Goal: Task Accomplishment & Management: Complete application form

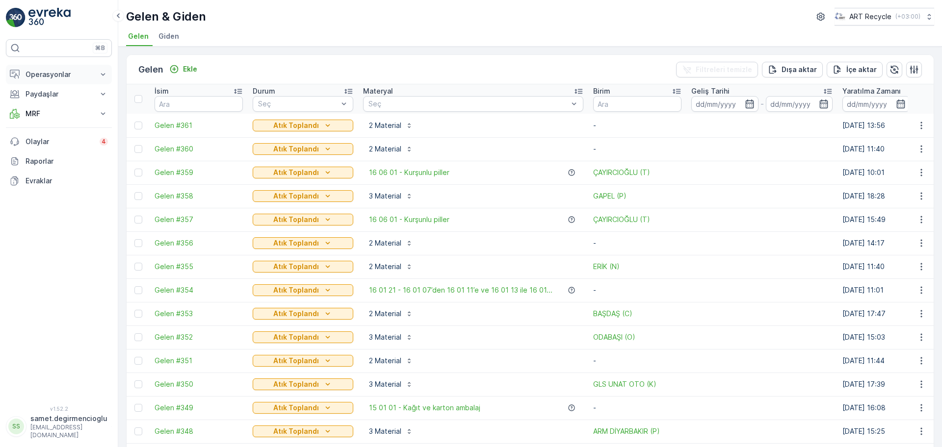
click at [52, 76] on p "Operasyonlar" at bounding box center [59, 75] width 67 height 10
click at [52, 104] on p "Planlama" at bounding box center [39, 105] width 28 height 10
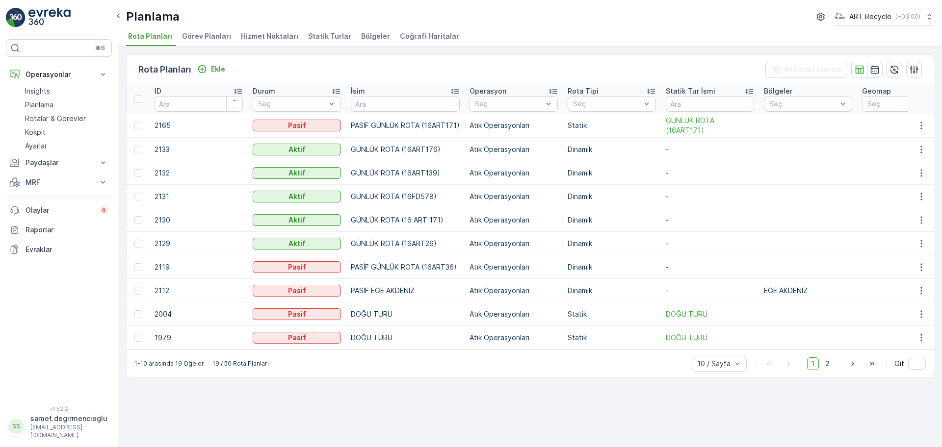
click at [259, 39] on span "Hizmet Noktaları" at bounding box center [269, 36] width 57 height 10
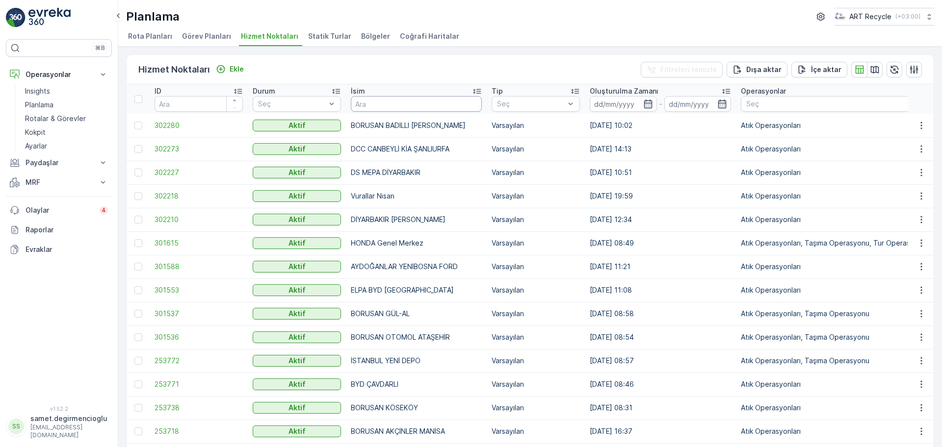
click at [413, 107] on input "text" at bounding box center [416, 104] width 131 height 16
type input "BPO"
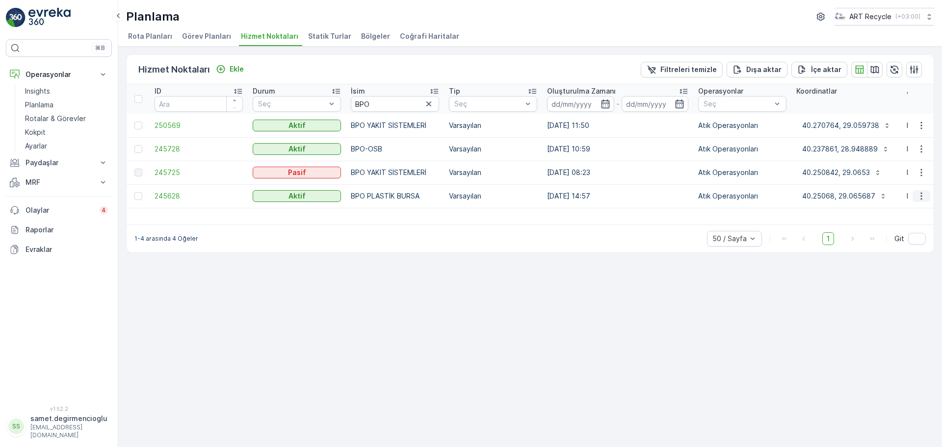
click at [919, 194] on icon "button" at bounding box center [921, 196] width 10 height 10
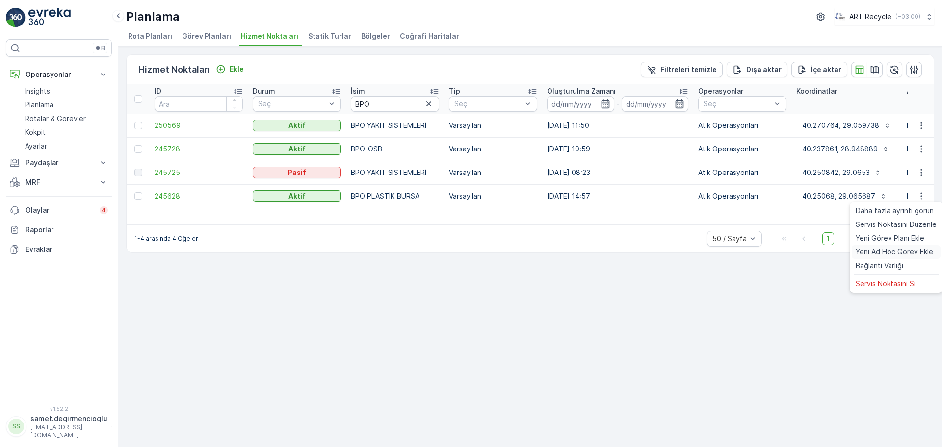
click at [886, 249] on span "Yeni Ad Hoc Görev Ekle" at bounding box center [894, 252] width 78 height 10
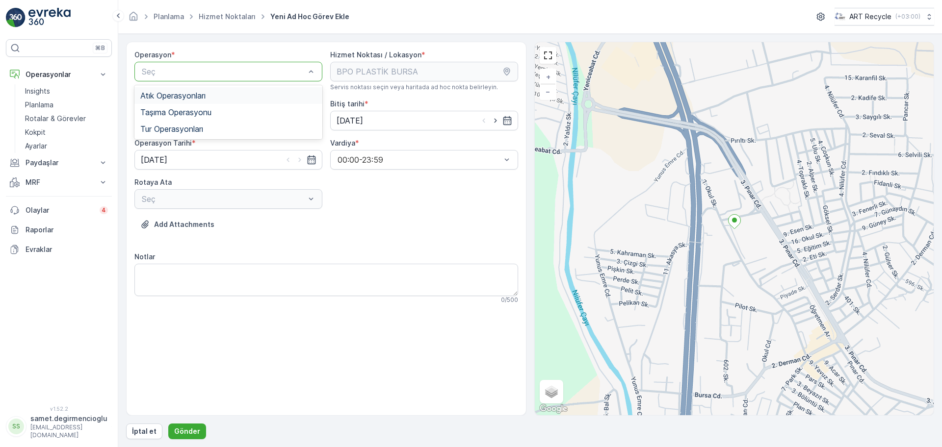
drag, startPoint x: 258, startPoint y: 66, endPoint x: 253, endPoint y: 74, distance: 9.4
click at [223, 95] on div "Atık Operasyonları" at bounding box center [228, 95] width 176 height 9
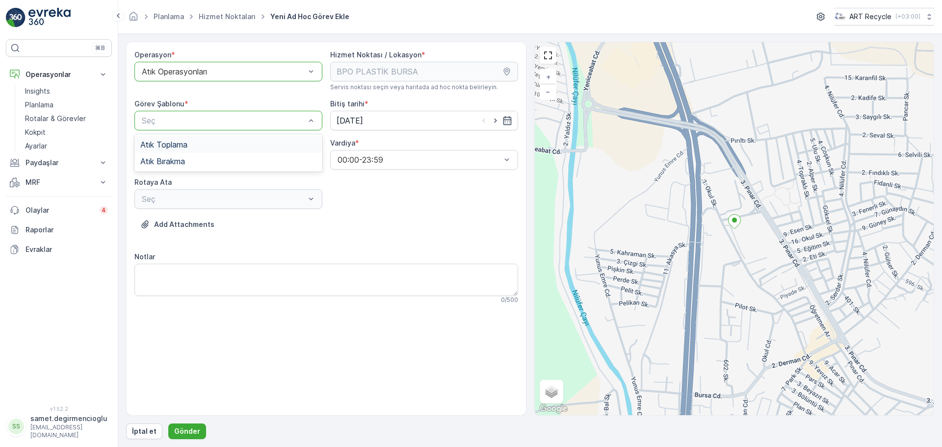
click at [210, 146] on div "Atık Toplama" at bounding box center [228, 144] width 176 height 9
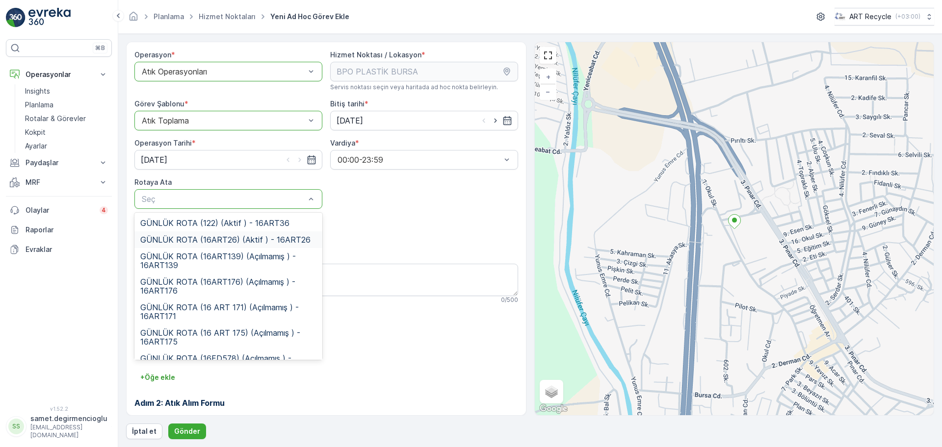
click at [237, 237] on span "GÜNLÜK ROTA (16ART26) (Aktif ) - 16ART26" at bounding box center [225, 239] width 170 height 9
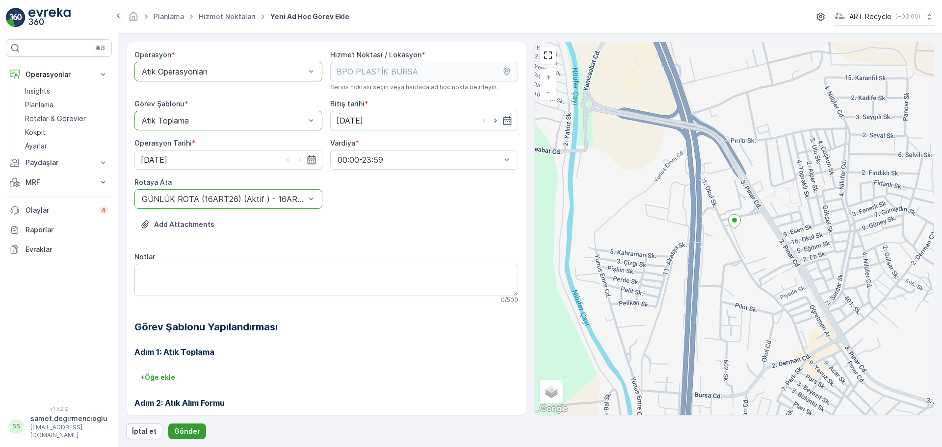
click at [190, 432] on p "Gönder" at bounding box center [187, 432] width 26 height 10
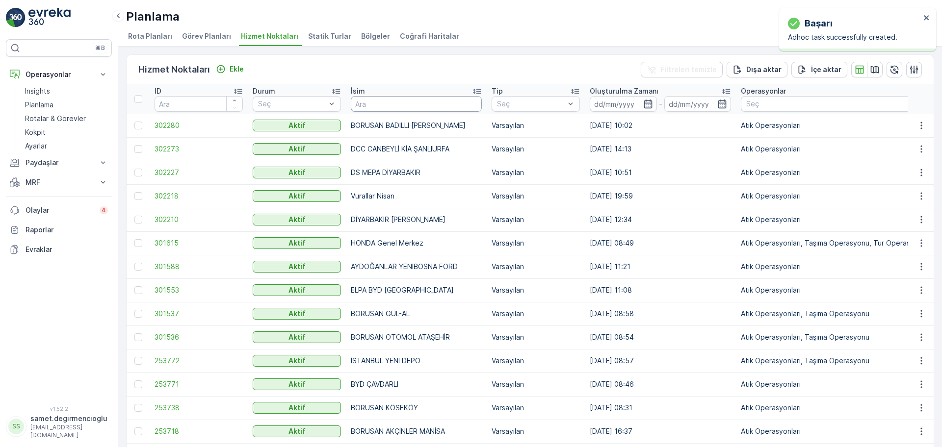
click at [371, 100] on input "text" at bounding box center [416, 104] width 131 height 16
type input "BPO"
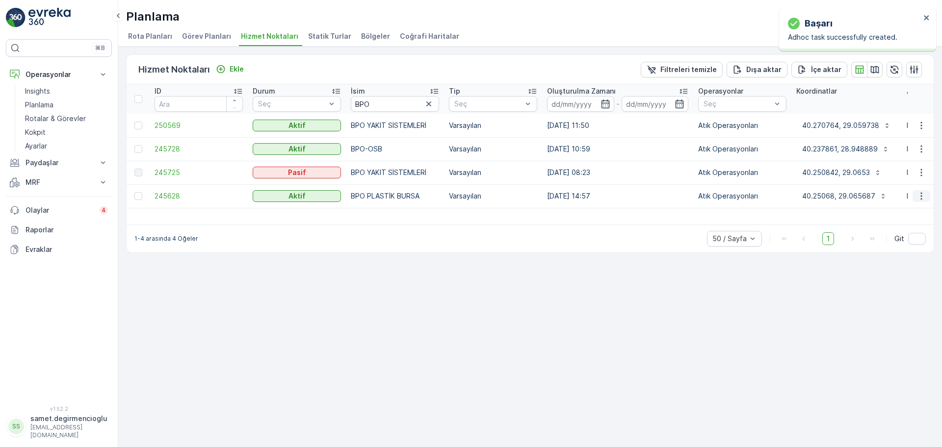
click at [920, 197] on icon "button" at bounding box center [921, 196] width 10 height 10
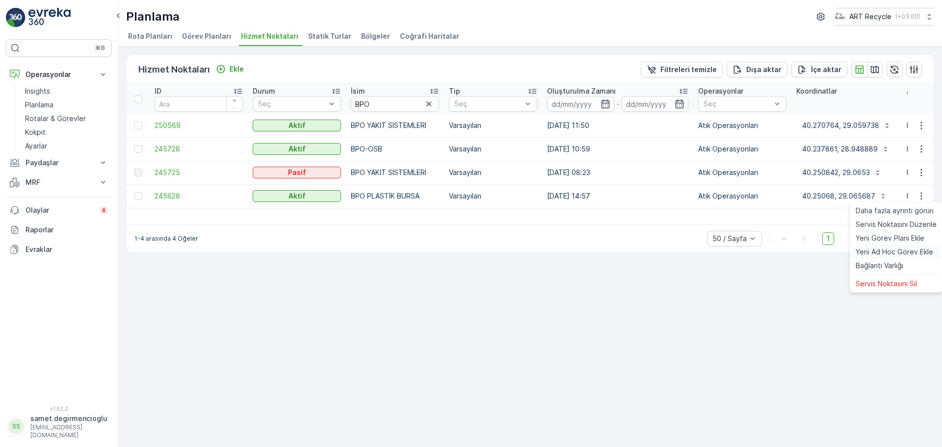
click at [885, 248] on span "Yeni Ad Hoc Görev Ekle" at bounding box center [894, 252] width 78 height 10
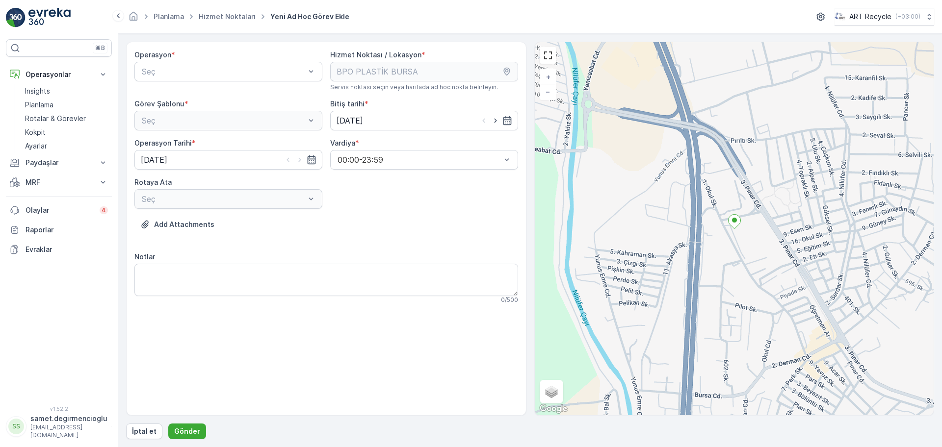
click at [270, 54] on div "Operasyon *" at bounding box center [228, 55] width 188 height 10
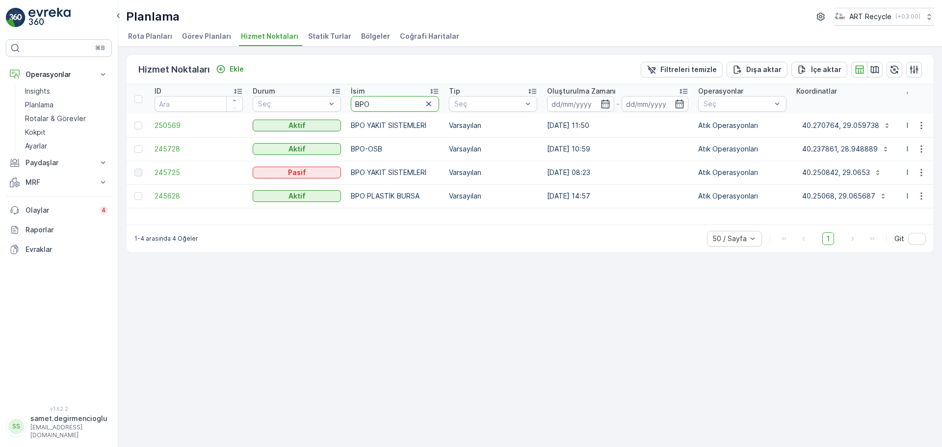
drag, startPoint x: 392, startPoint y: 103, endPoint x: 217, endPoint y: 114, distance: 174.9
type input "B PLAS"
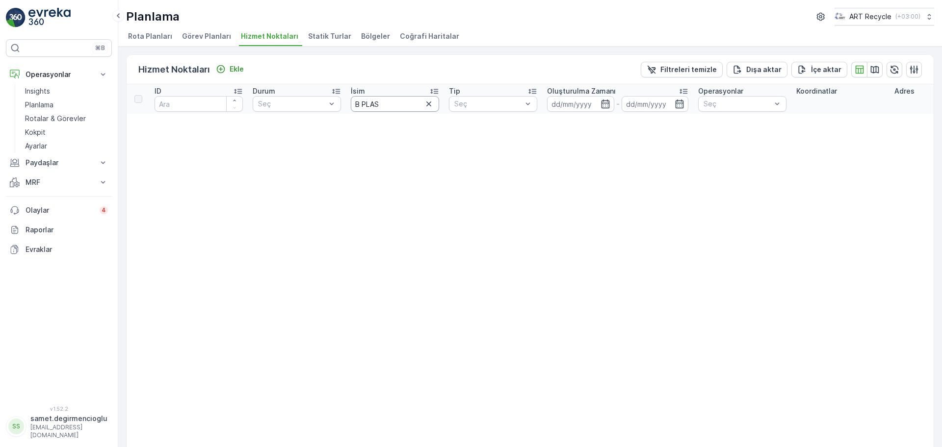
drag, startPoint x: 388, startPoint y: 99, endPoint x: 282, endPoint y: 94, distance: 105.6
click at [294, 94] on tr "ID Durum Seç İsim B PLAS Tip Seç Oluşturulma Zamanı - Operasyonlar Seç Koordina…" at bounding box center [933, 98] width 1612 height 29
type input "BPLAS"
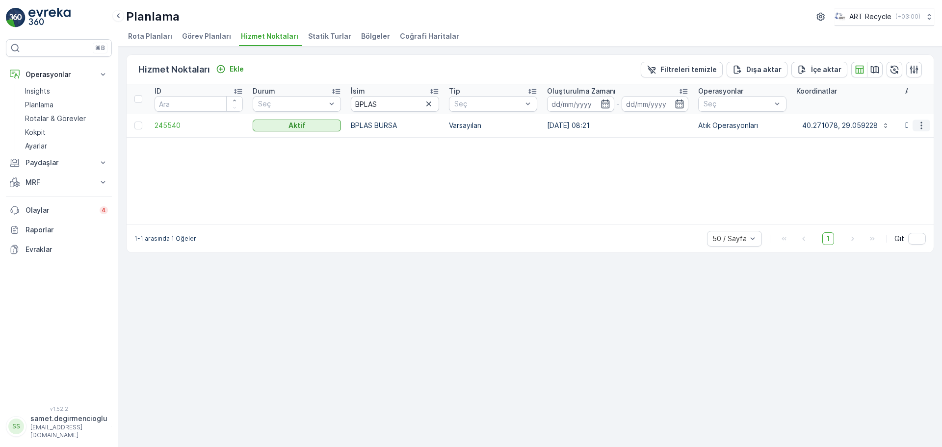
click at [919, 124] on icon "button" at bounding box center [921, 126] width 10 height 10
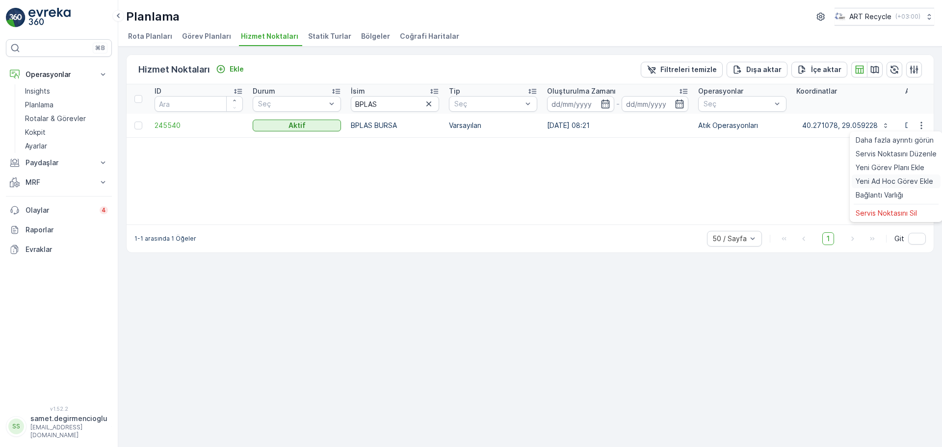
click at [875, 185] on span "Yeni Ad Hoc Görev Ekle" at bounding box center [894, 182] width 78 height 10
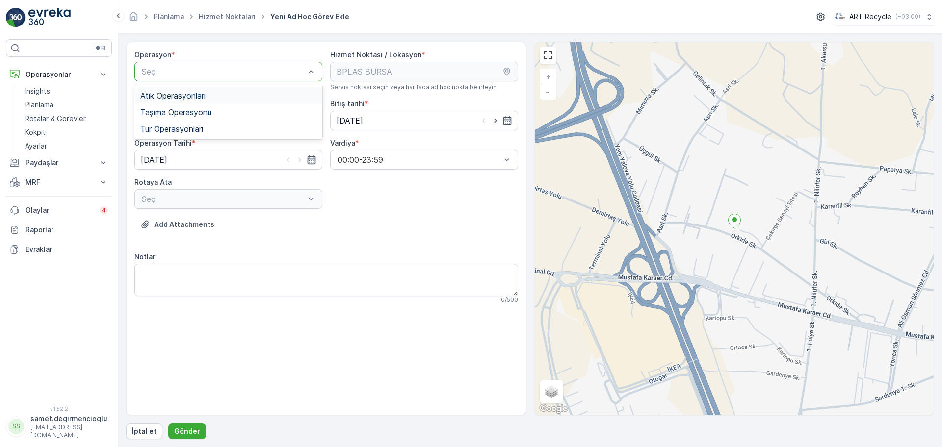
drag, startPoint x: 190, startPoint y: 96, endPoint x: 189, endPoint y: 113, distance: 17.2
click at [191, 96] on span "Atık Operasyonları" at bounding box center [172, 95] width 65 height 9
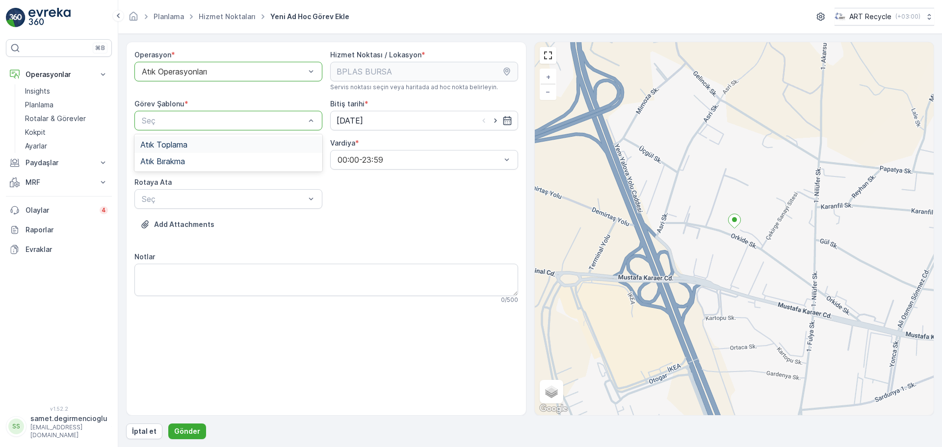
click at [203, 149] on div "Atık Toplama" at bounding box center [228, 144] width 176 height 9
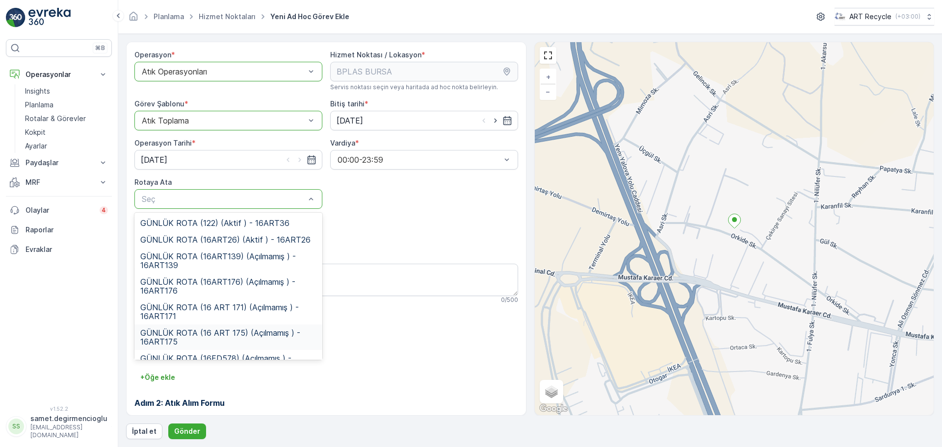
click at [212, 337] on span "GÜNLÜK ROTA (16 ART 175) (Açılmamış ) - 16ART175" at bounding box center [228, 338] width 176 height 18
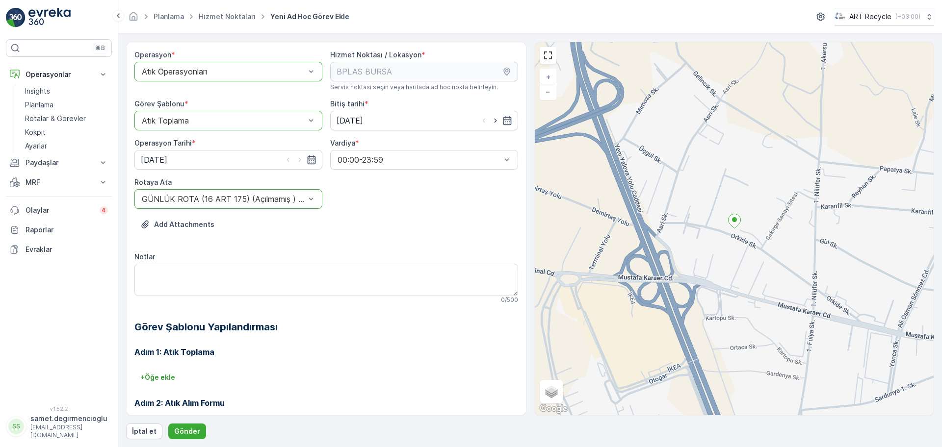
click at [302, 379] on div "+ Öğe ekle" at bounding box center [326, 378] width 384 height 16
click at [190, 429] on p "Gönder" at bounding box center [187, 432] width 26 height 10
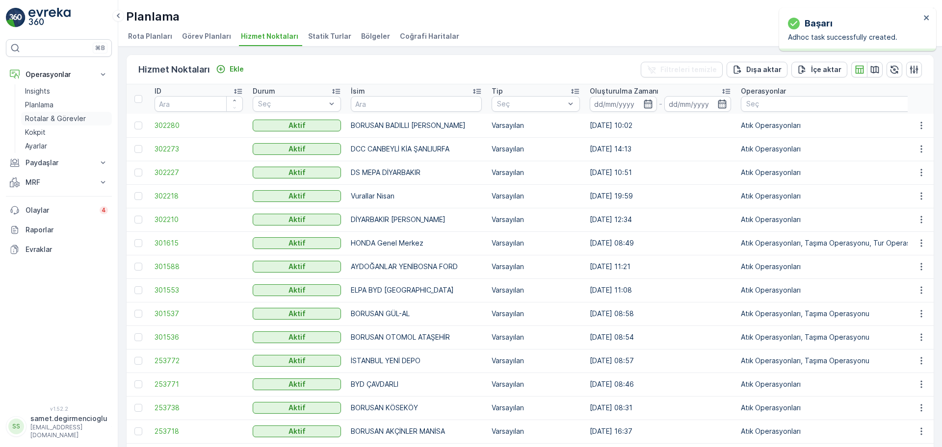
click at [51, 117] on p "Rotalar & Görevler" at bounding box center [55, 119] width 61 height 10
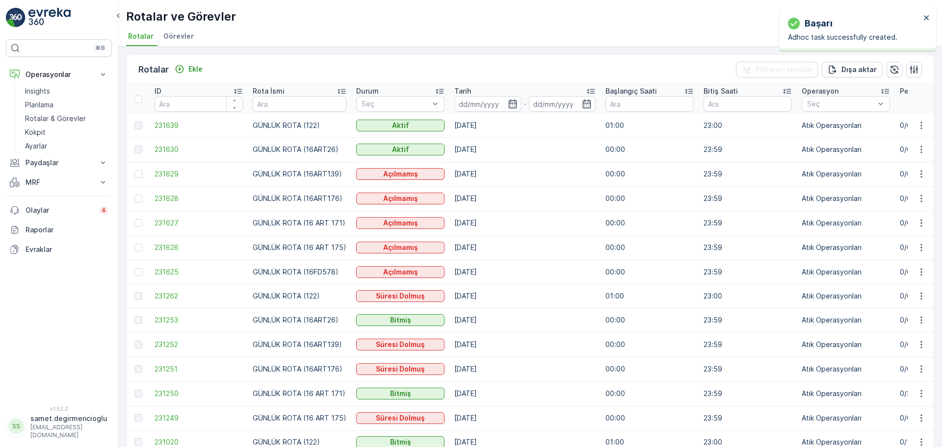
click at [175, 37] on span "Görevler" at bounding box center [178, 36] width 30 height 10
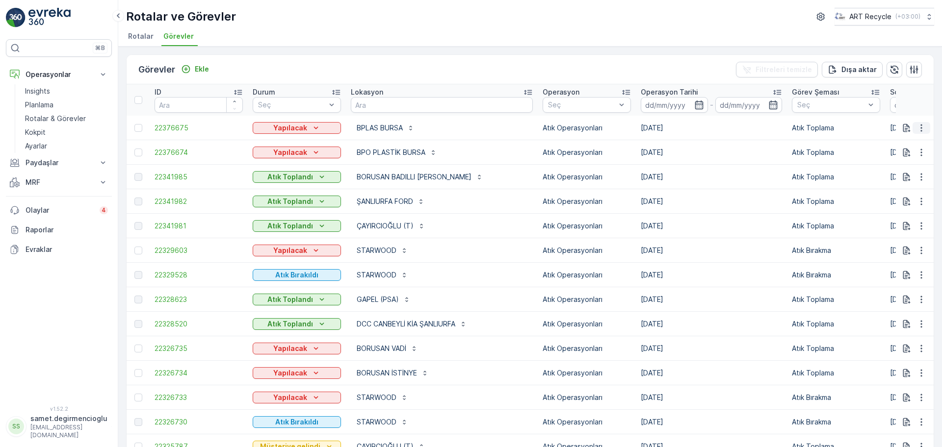
click at [916, 125] on icon "button" at bounding box center [921, 128] width 10 height 10
click at [866, 195] on div "Sil" at bounding box center [898, 202] width 86 height 14
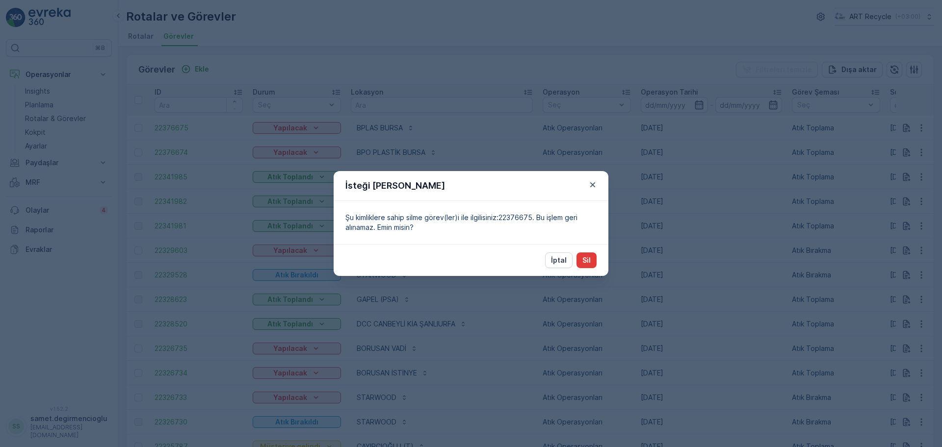
click at [592, 263] on button "Sil" at bounding box center [586, 261] width 20 height 16
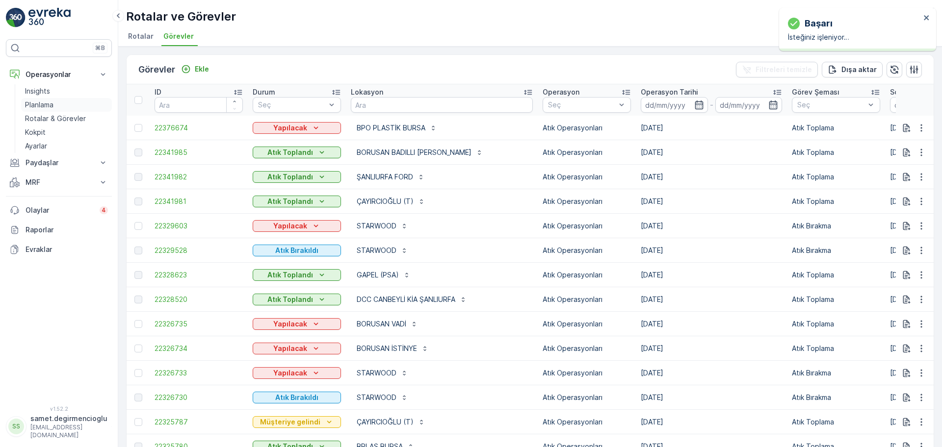
click at [40, 99] on link "Planlama" at bounding box center [66, 105] width 91 height 14
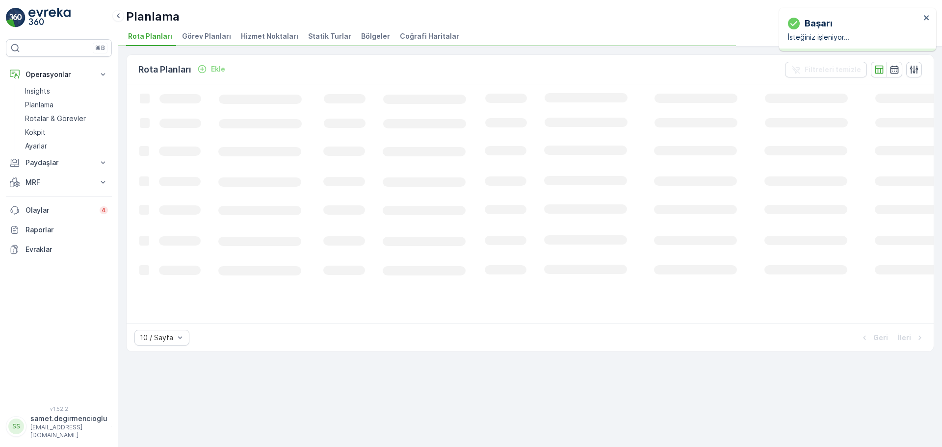
click at [249, 31] on span "Hizmet Noktaları" at bounding box center [269, 36] width 57 height 10
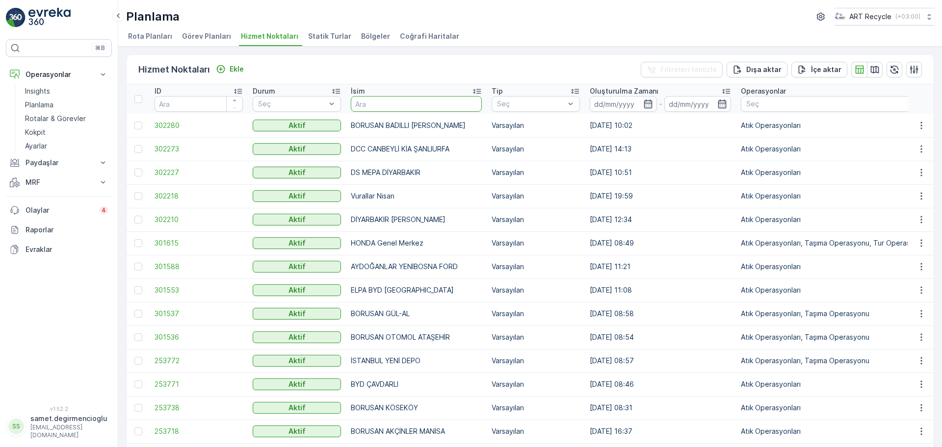
click at [417, 102] on input "text" at bounding box center [416, 104] width 131 height 16
type input "BPL"
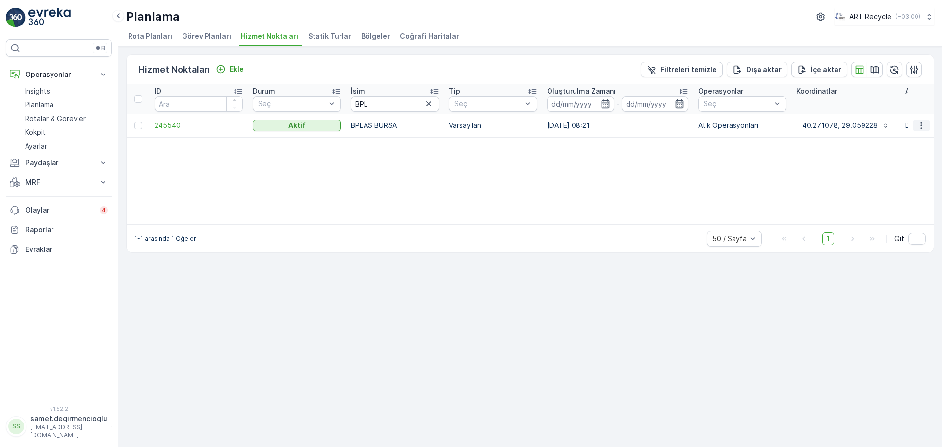
click at [922, 123] on icon "button" at bounding box center [921, 126] width 10 height 10
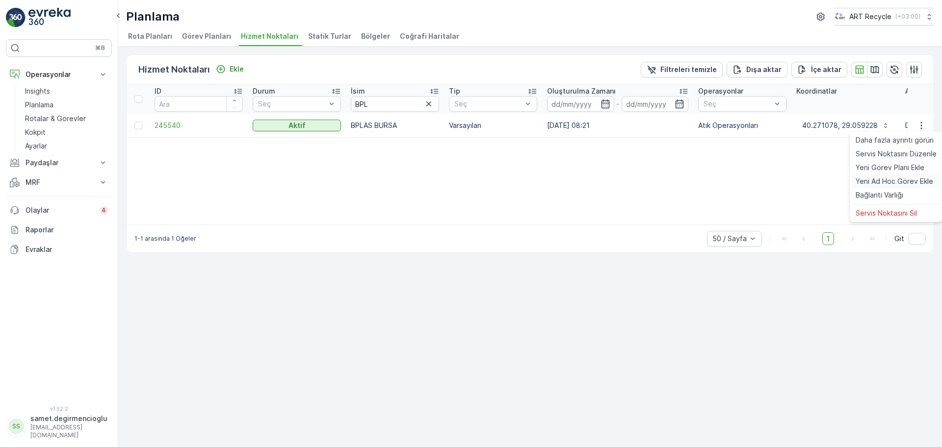
click at [891, 184] on span "Yeni Ad Hoc Görev Ekle" at bounding box center [894, 182] width 78 height 10
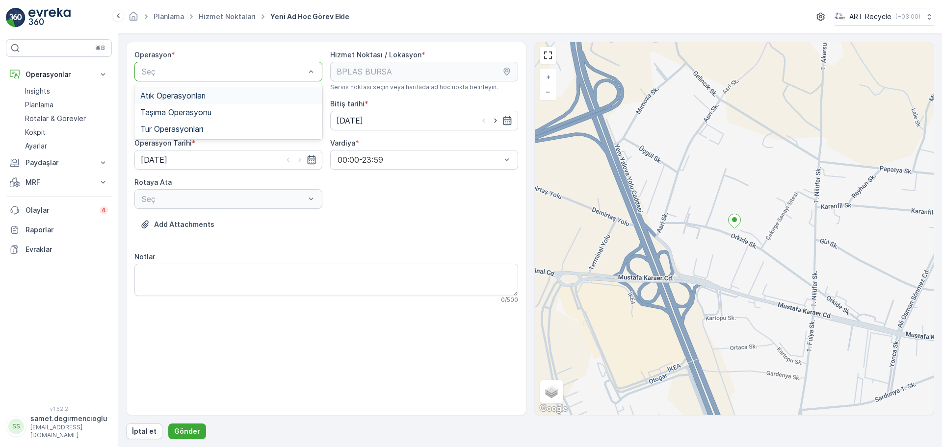
drag, startPoint x: 216, startPoint y: 66, endPoint x: 221, endPoint y: 64, distance: 5.1
click at [184, 94] on span "Atık Operasyonları" at bounding box center [172, 95] width 65 height 9
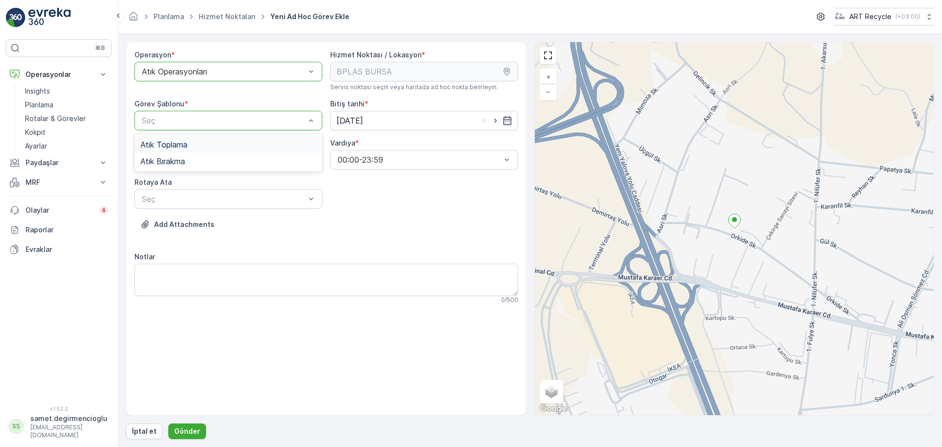
click at [179, 141] on span "Atık Toplama" at bounding box center [163, 144] width 47 height 9
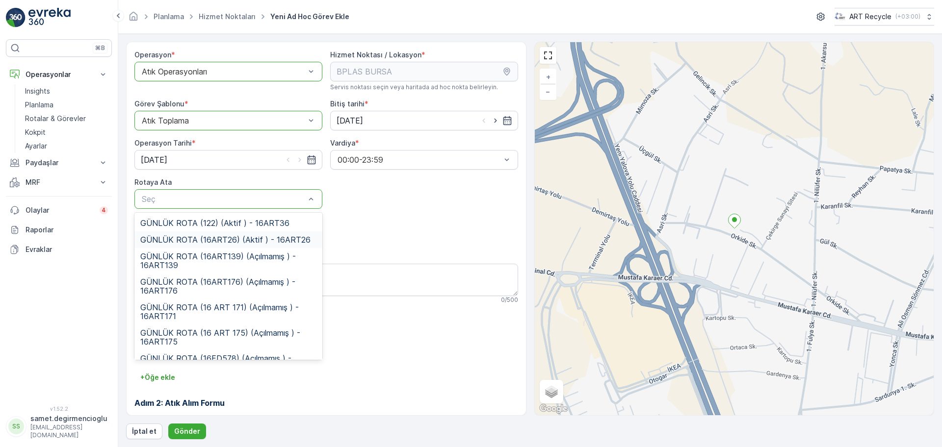
click at [229, 237] on span "GÜNLÜK ROTA (16ART26) (Aktif ) - 16ART26" at bounding box center [225, 239] width 170 height 9
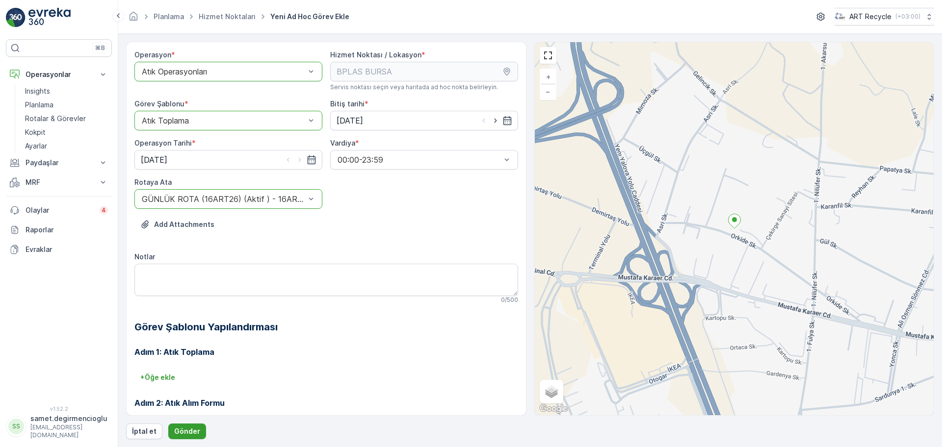
click at [187, 436] on p "Gönder" at bounding box center [187, 432] width 26 height 10
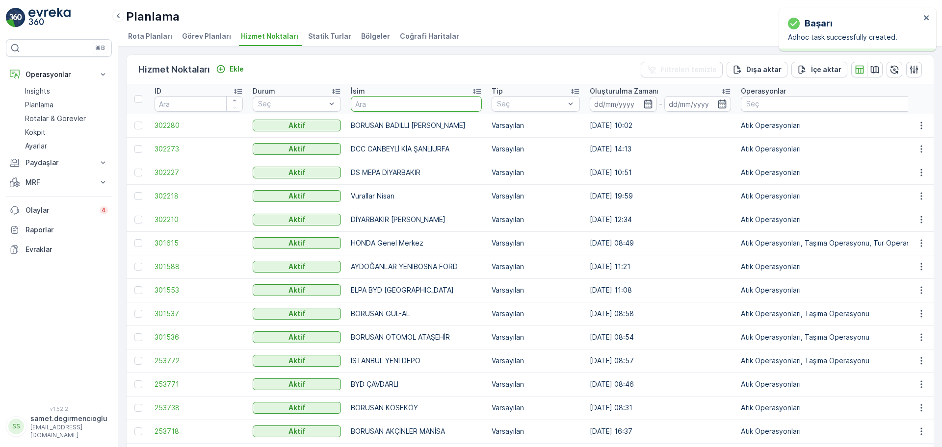
click at [382, 107] on input "text" at bounding box center [416, 104] width 131 height 16
type input "ATIKSA"
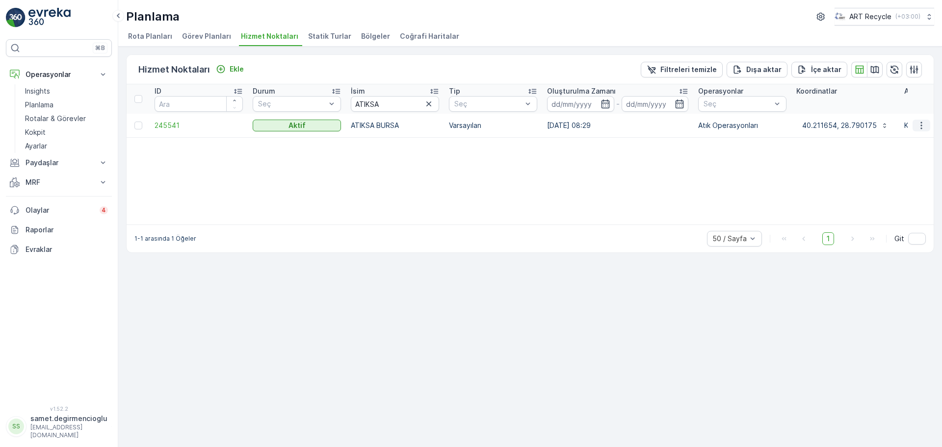
click at [924, 122] on icon "button" at bounding box center [921, 126] width 10 height 10
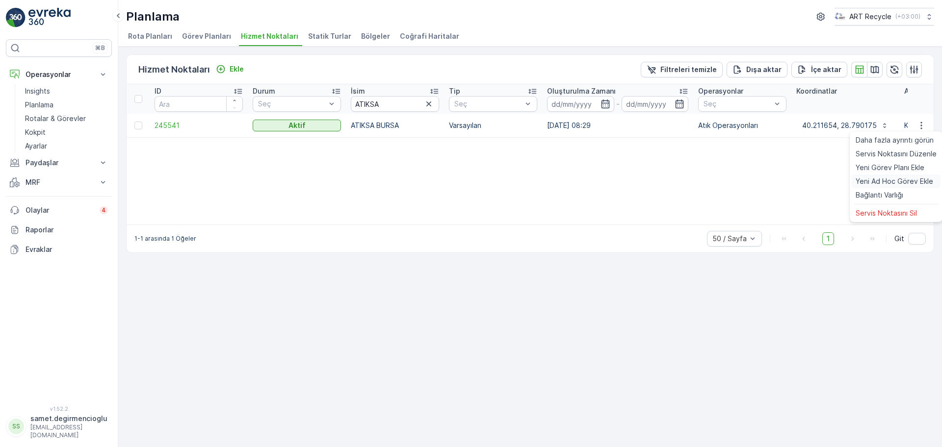
click at [879, 184] on span "Yeni Ad Hoc Görev Ekle" at bounding box center [894, 182] width 78 height 10
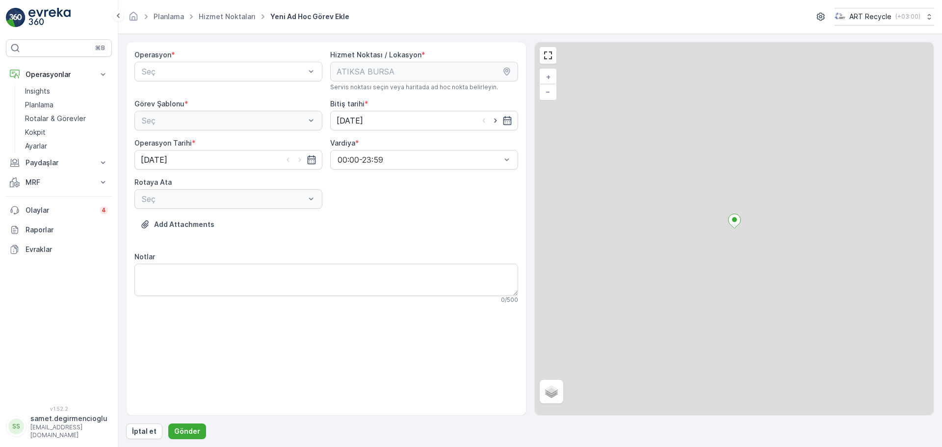
click at [210, 84] on div "Operasyon * Seç" at bounding box center [228, 70] width 188 height 41
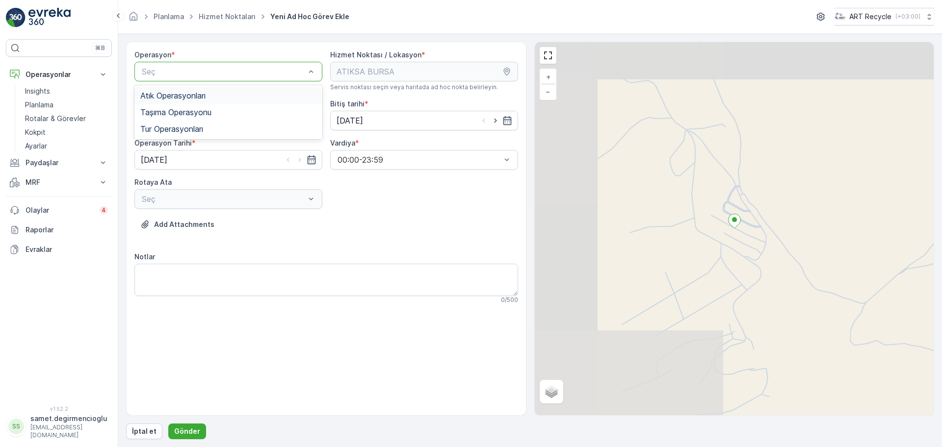
click at [192, 94] on span "Atık Operasyonları" at bounding box center [172, 95] width 65 height 9
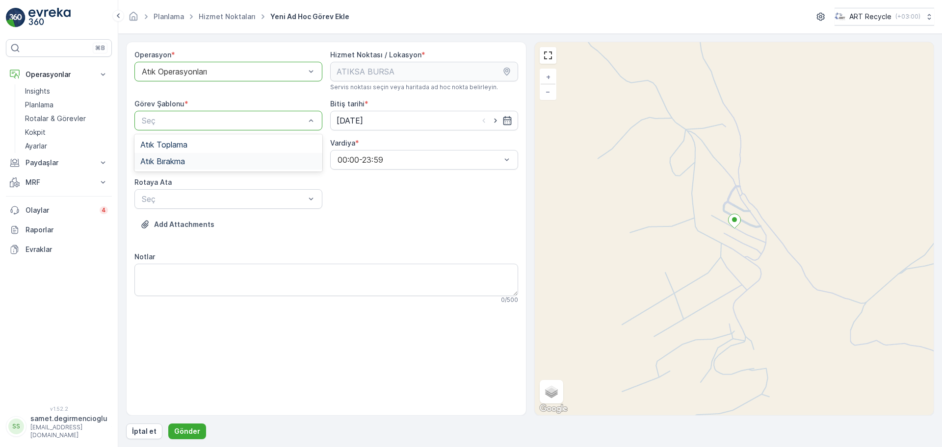
click at [176, 154] on div "Atık Bırakma" at bounding box center [228, 161] width 188 height 17
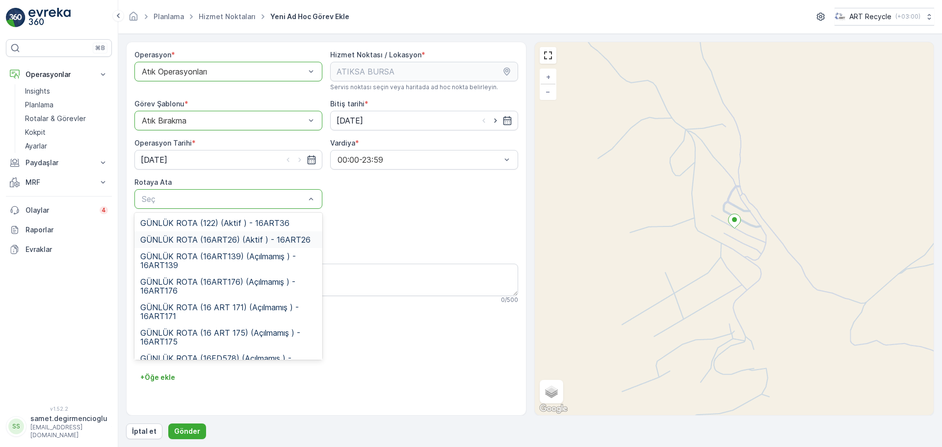
click at [214, 235] on span "GÜNLÜK ROTA (16ART26) (Aktif ) - 16ART26" at bounding box center [225, 239] width 170 height 9
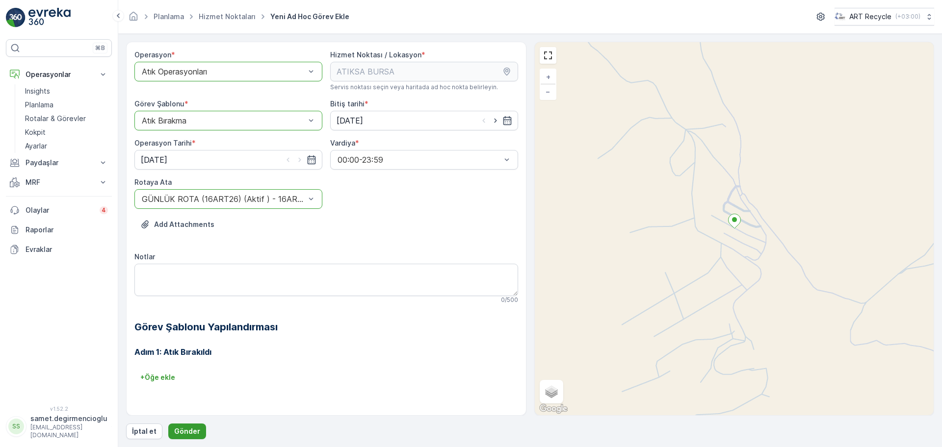
click at [185, 431] on p "Gönder" at bounding box center [187, 432] width 26 height 10
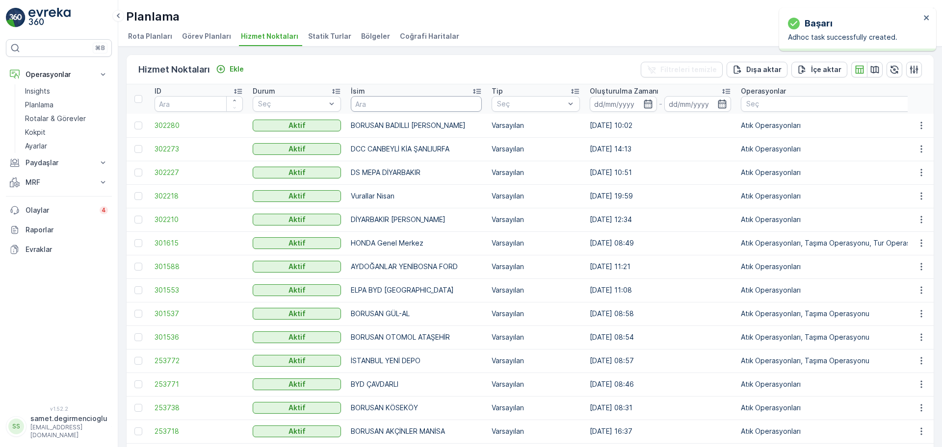
click at [383, 104] on input "text" at bounding box center [416, 104] width 131 height 16
type input "1"
type input "ATIKSA"
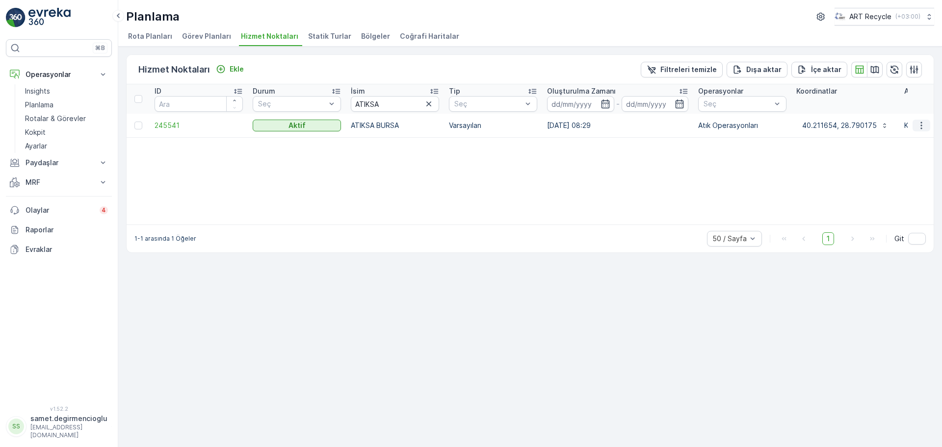
click at [920, 122] on icon "button" at bounding box center [921, 126] width 10 height 10
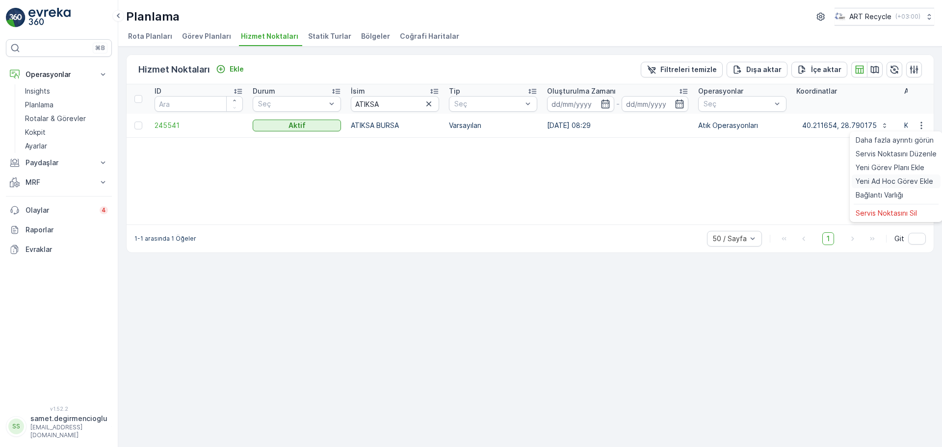
click at [878, 177] on span "Yeni Ad Hoc Görev Ekle" at bounding box center [894, 182] width 78 height 10
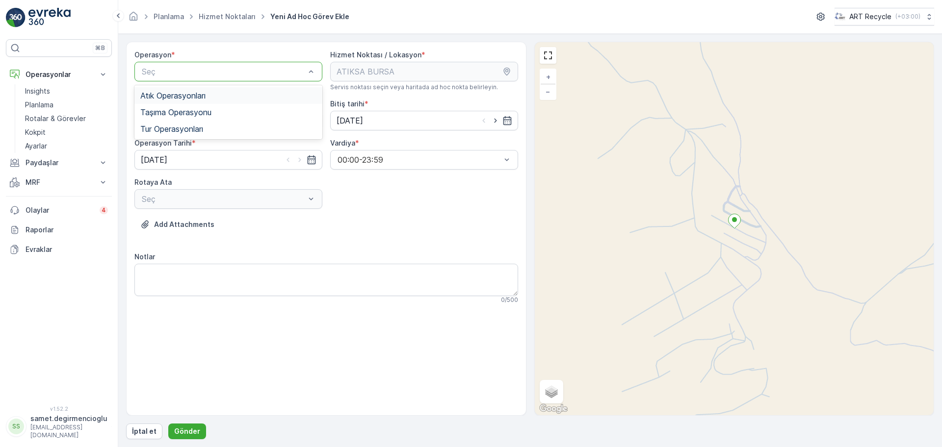
click at [179, 97] on span "Atık Operasyonları" at bounding box center [172, 95] width 65 height 9
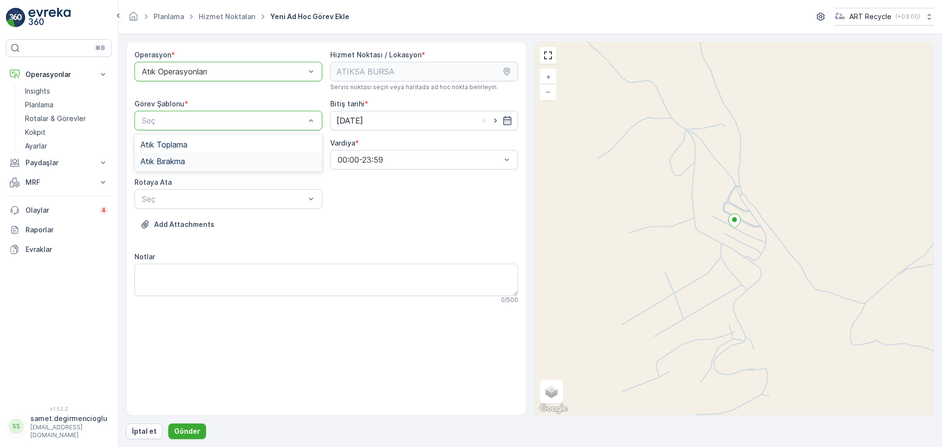
click at [175, 165] on span "Atık Bırakma" at bounding box center [162, 161] width 45 height 9
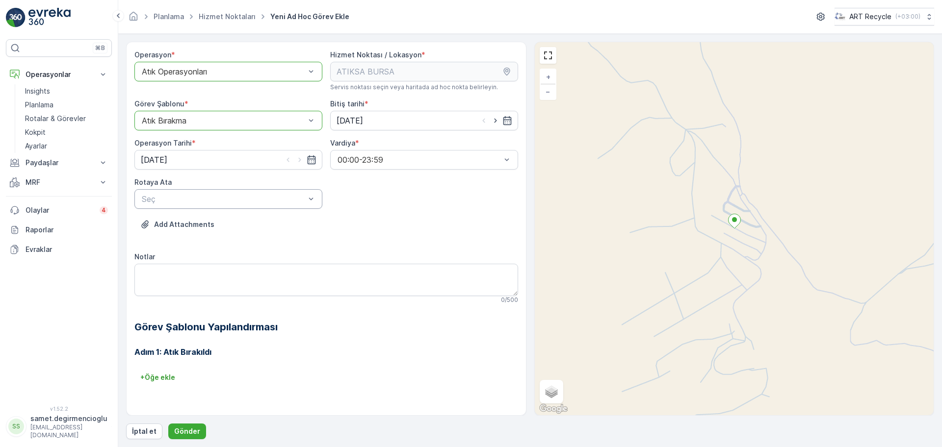
click at [175, 205] on div "Seç" at bounding box center [228, 199] width 188 height 20
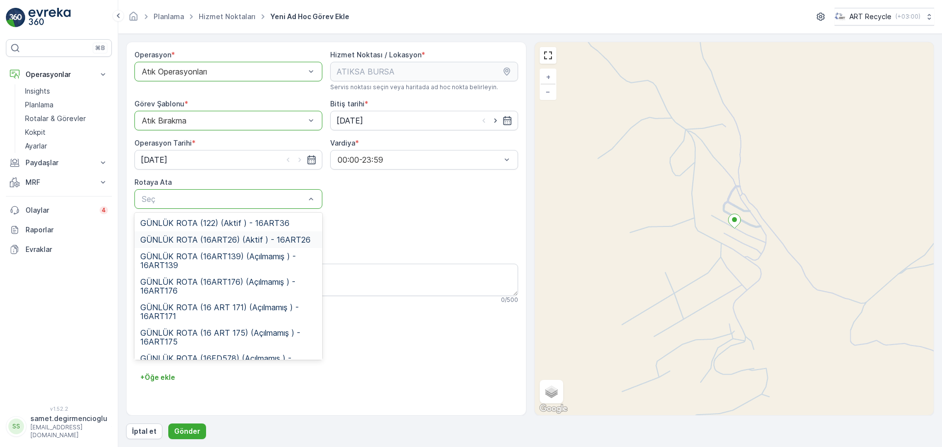
click at [221, 242] on span "GÜNLÜK ROTA (16ART26) (Aktif ) - 16ART26" at bounding box center [225, 239] width 170 height 9
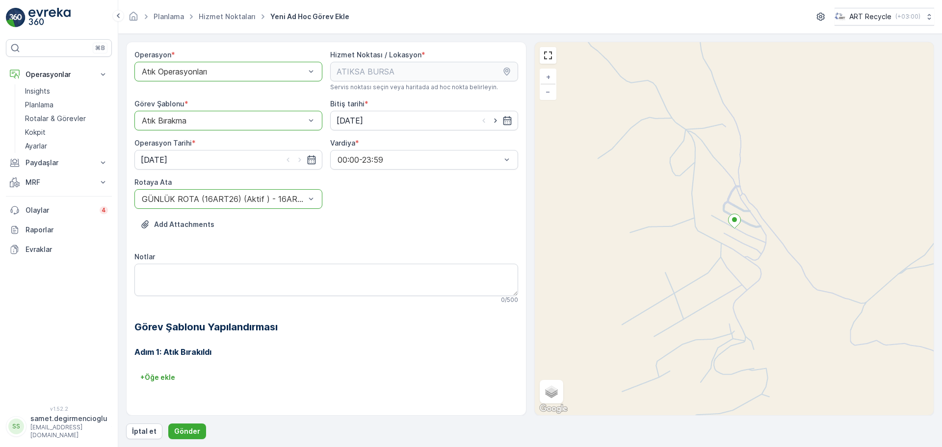
click at [434, 226] on div "Add Attachments" at bounding box center [326, 230] width 384 height 27
click at [187, 437] on button "Gönder" at bounding box center [187, 432] width 38 height 16
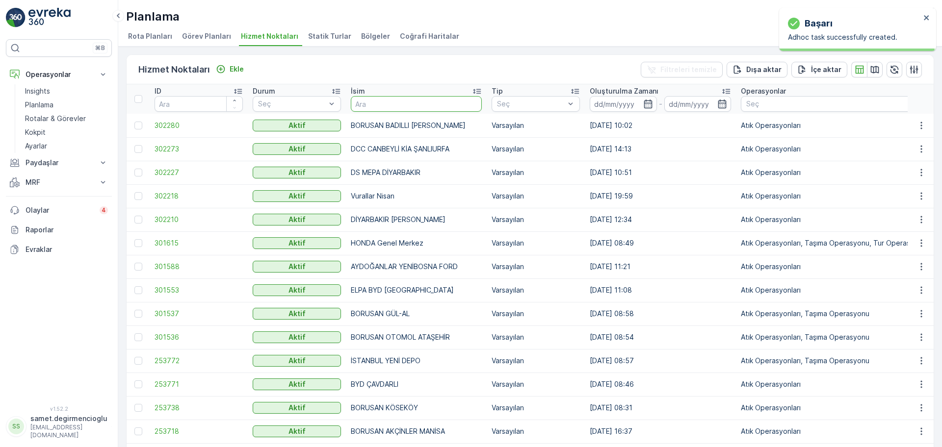
click at [427, 101] on input "text" at bounding box center [416, 104] width 131 height 16
type input "B"
type input "SANDIKÇ"
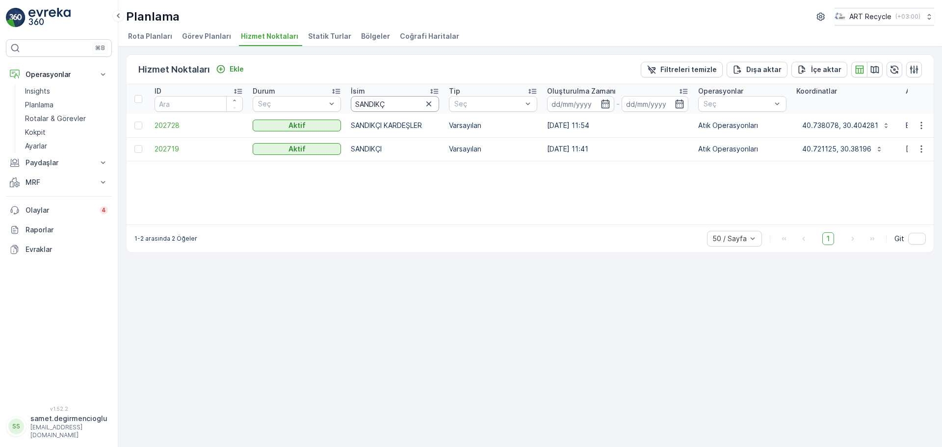
click at [410, 107] on input "SANDIKÇ" at bounding box center [395, 104] width 88 height 16
type input "SANDIK"
click at [47, 107] on p "Planlama" at bounding box center [39, 105] width 28 height 10
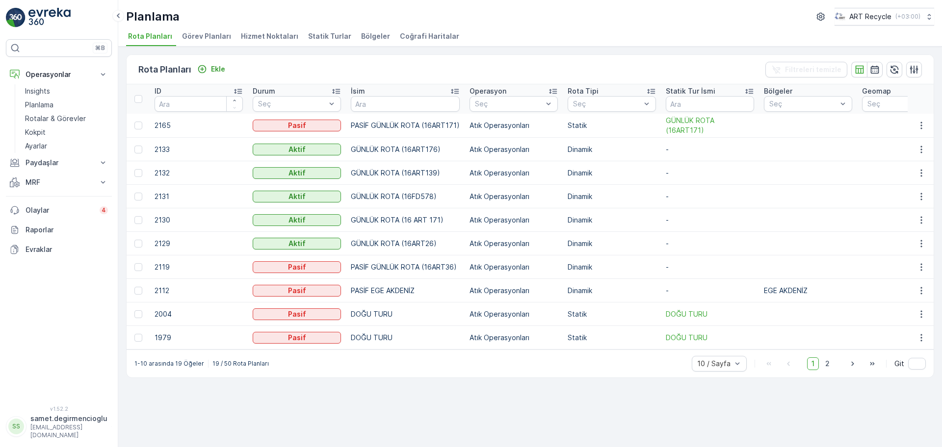
click at [239, 43] on li "Hizmet Noktaları" at bounding box center [270, 37] width 63 height 17
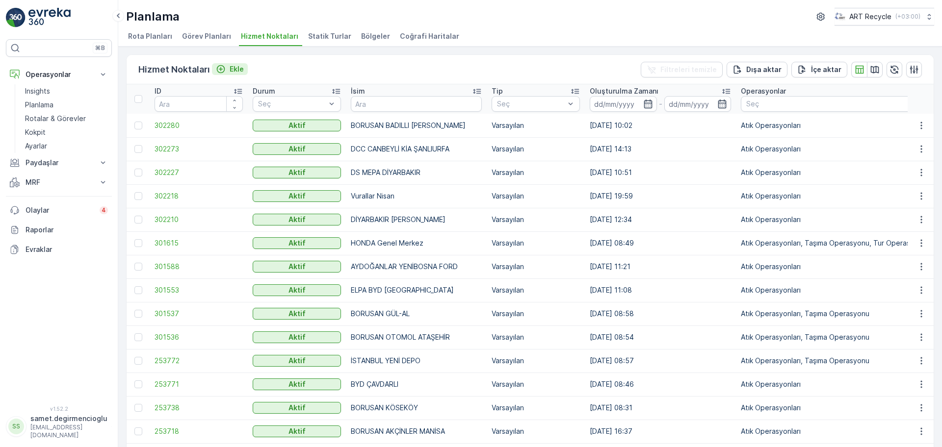
click at [240, 66] on p "Ekle" at bounding box center [237, 69] width 14 height 10
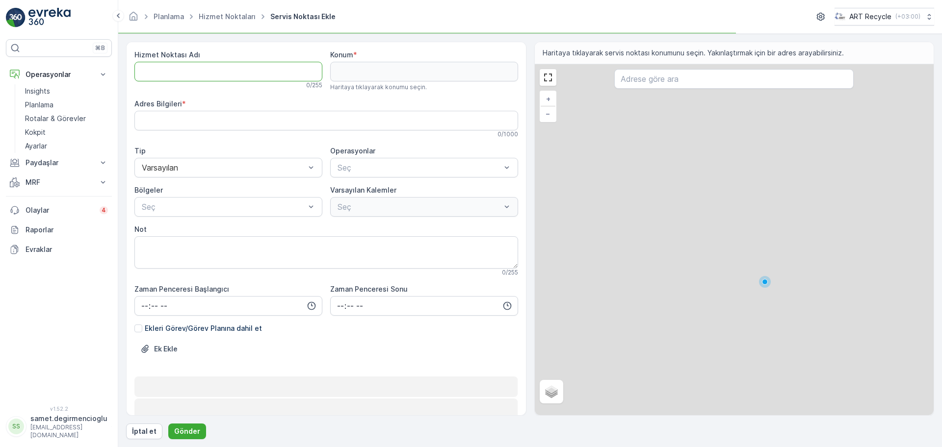
click at [246, 70] on Adı "Hizmet Noktası Adı" at bounding box center [228, 72] width 188 height 20
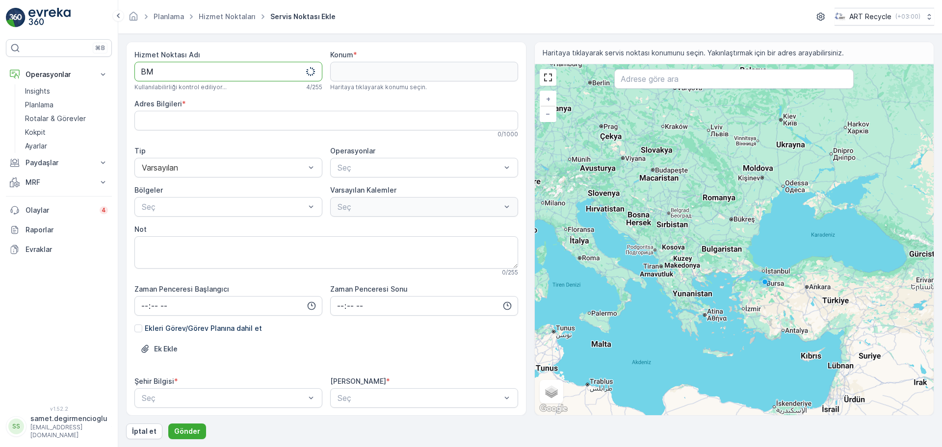
type Adı "B"
drag, startPoint x: 251, startPoint y: 77, endPoint x: 57, endPoint y: 59, distance: 194.6
click at [57, 59] on div "⌘B Operasyonlar Insights Planlama Rotalar & Görevler Kokpit Ayarlar Paydaşlar R…" at bounding box center [471, 223] width 942 height 447
type Adı "BORUSAN SANDIKÇI BMW"
click at [728, 79] on input "text" at bounding box center [733, 79] width 239 height 20
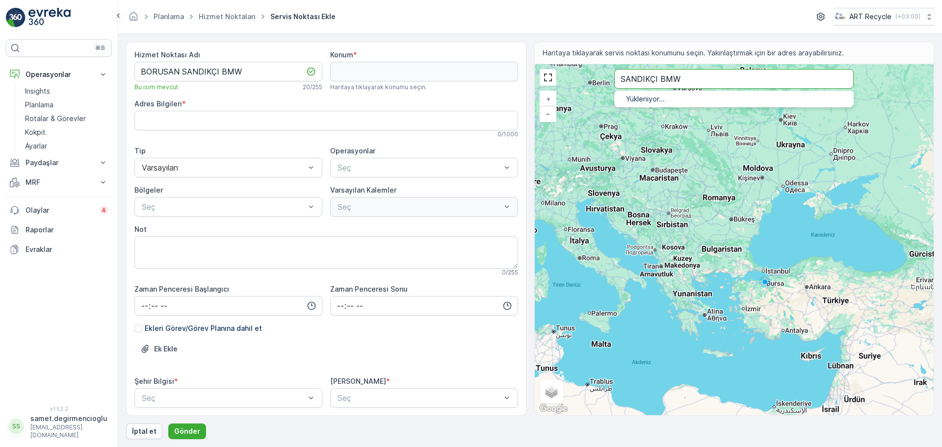
type input "SANDIKÇI BMW"
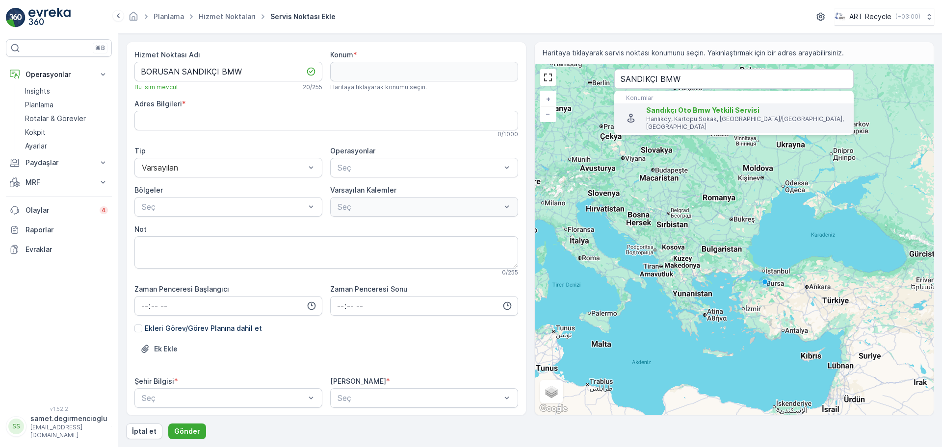
click at [722, 114] on span "Sandıkçı Oto Bmw Yetkili Servisi" at bounding box center [702, 110] width 113 height 8
type input "40.7285006,30.3842792"
type Bilgileri "[GEOGRAPHIC_DATA], [STREET_ADDRESS]"
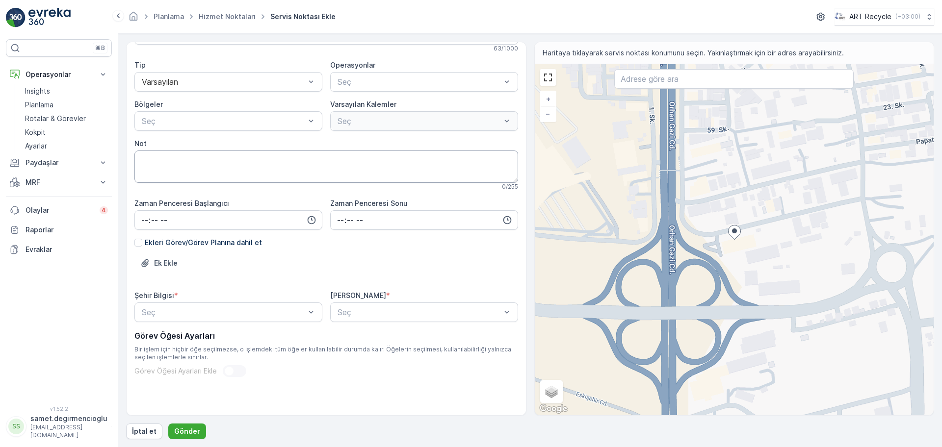
scroll to position [87, 0]
click at [204, 319] on div "Seç" at bounding box center [228, 312] width 188 height 20
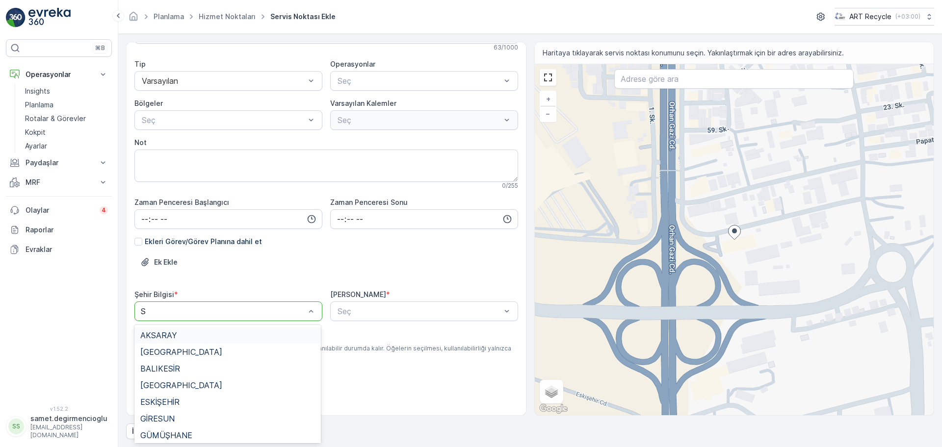
type input "SA"
click at [209, 386] on div "SAKARYA" at bounding box center [227, 385] width 175 height 9
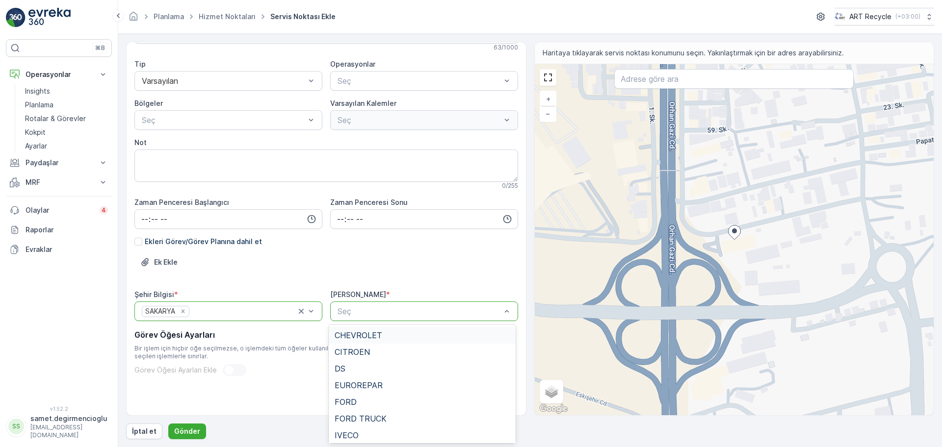
type input "B"
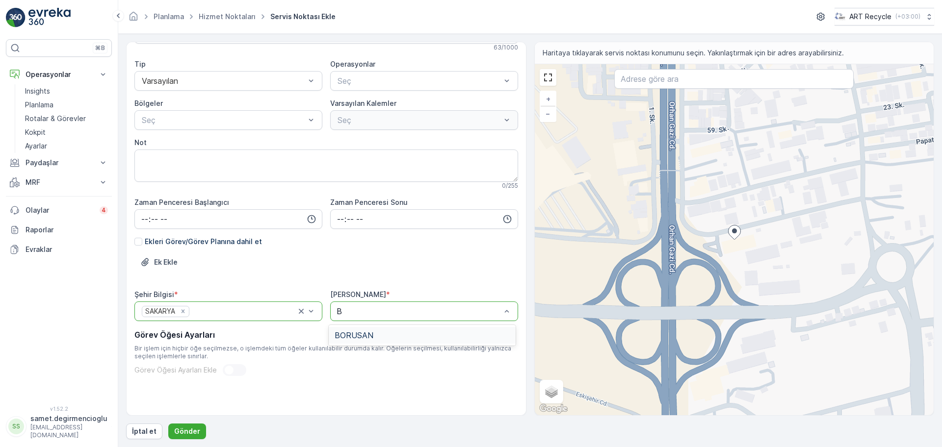
click at [374, 327] on div "BORUSAN" at bounding box center [422, 335] width 186 height 17
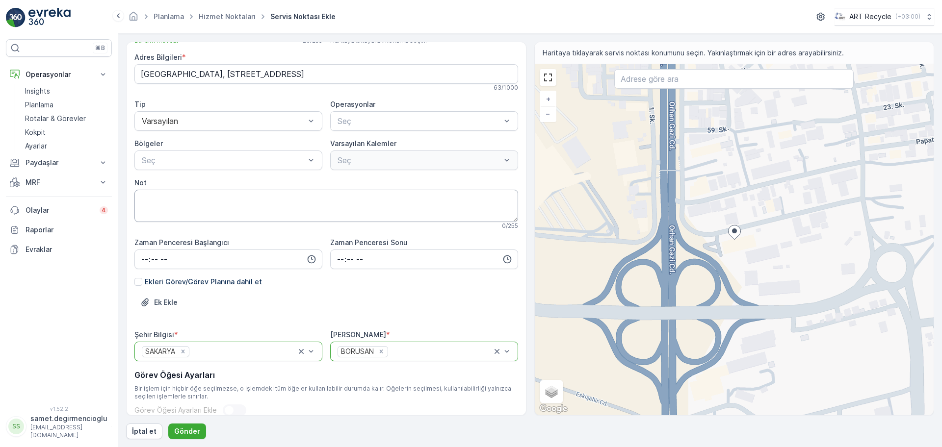
scroll to position [26, 0]
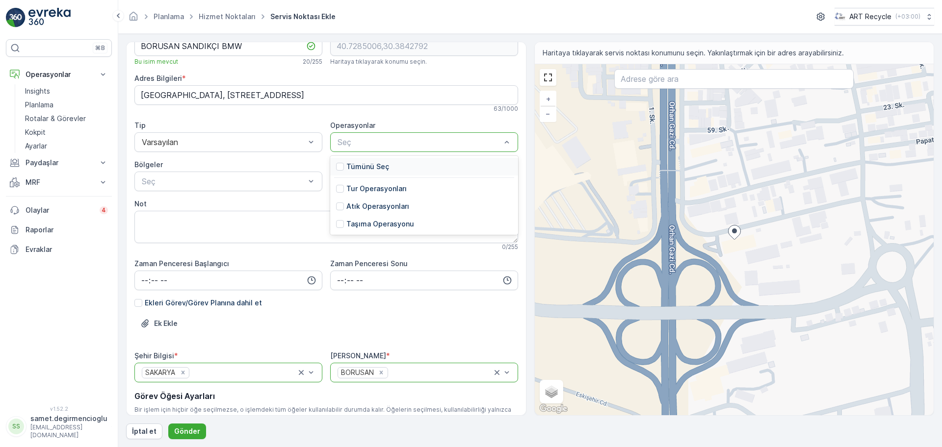
click at [364, 167] on p "Tümünü Seç" at bounding box center [367, 167] width 43 height 10
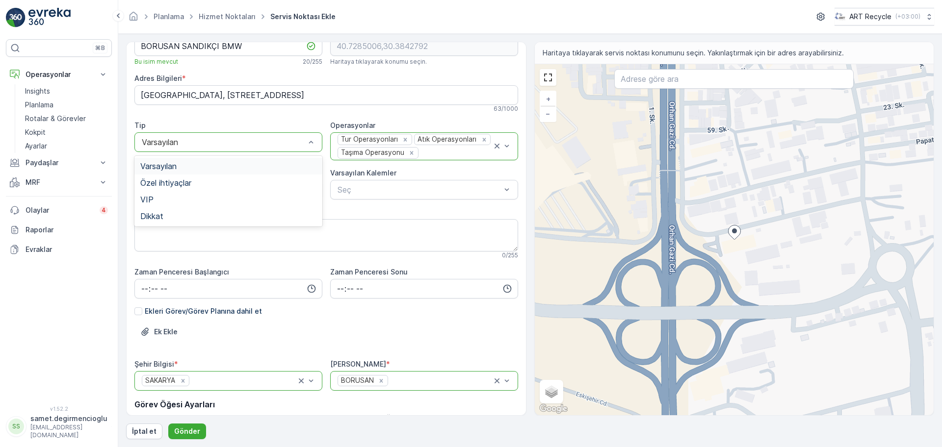
click at [199, 140] on div at bounding box center [223, 142] width 165 height 9
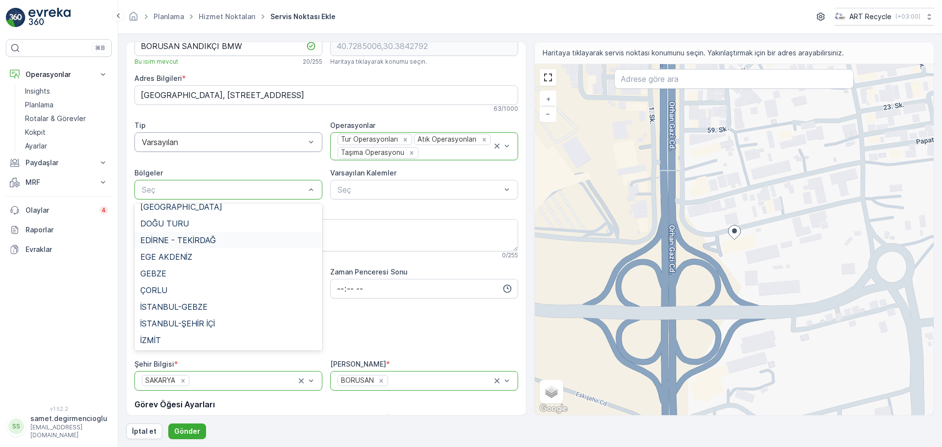
scroll to position [0, 0]
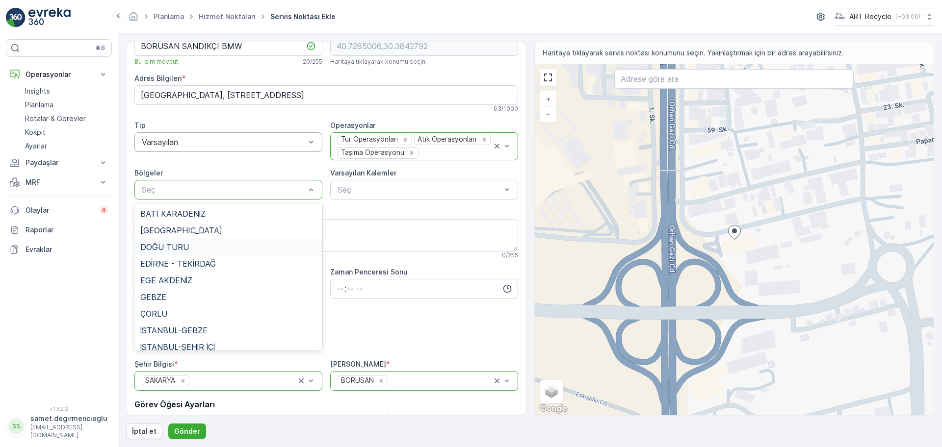
click at [421, 213] on div "Not" at bounding box center [326, 212] width 384 height 10
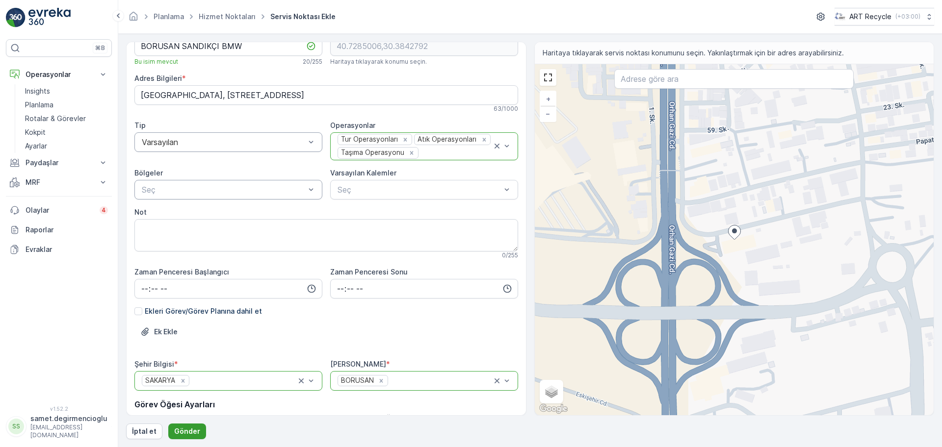
click at [187, 430] on p "Gönder" at bounding box center [187, 432] width 26 height 10
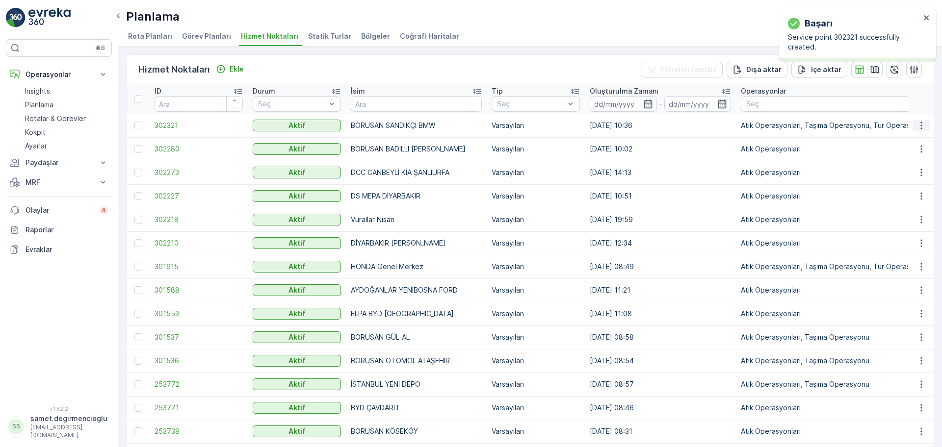
click at [918, 122] on icon "button" at bounding box center [921, 126] width 10 height 10
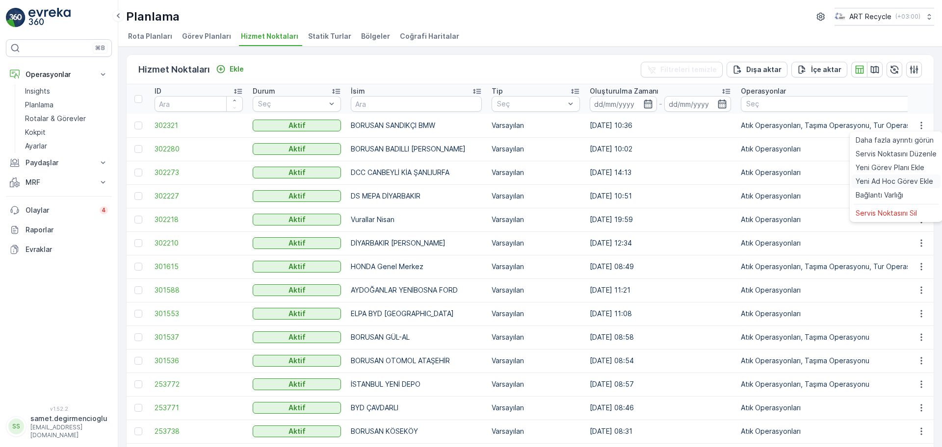
click at [886, 179] on span "Yeni Ad Hoc Görev Ekle" at bounding box center [894, 182] width 78 height 10
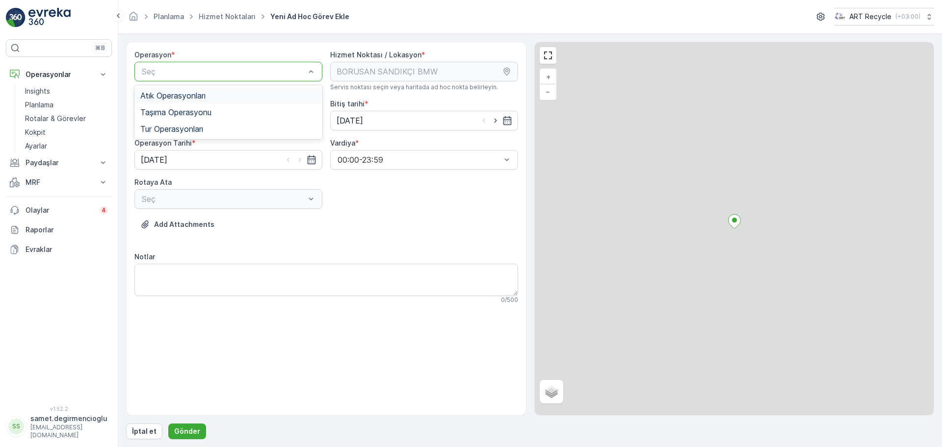
click at [224, 89] on div "Atık Operasyonları" at bounding box center [228, 95] width 188 height 17
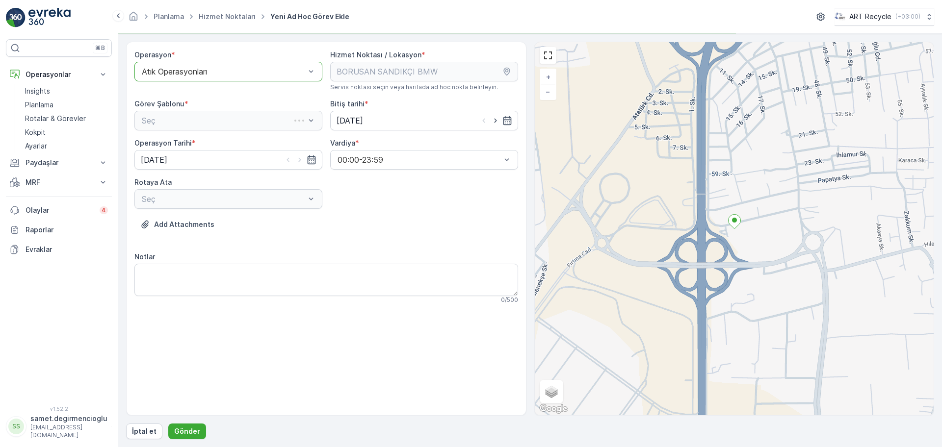
click at [201, 125] on div "Seç" at bounding box center [228, 121] width 188 height 20
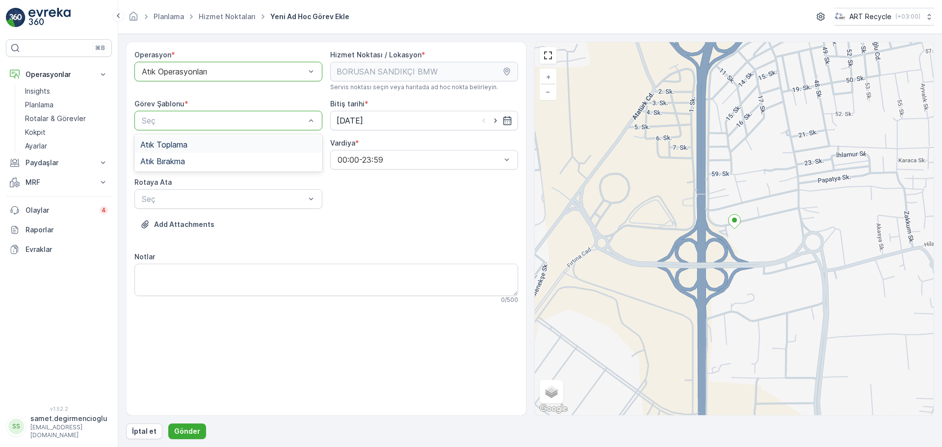
click at [191, 150] on div "Atık Toplama" at bounding box center [228, 144] width 188 height 17
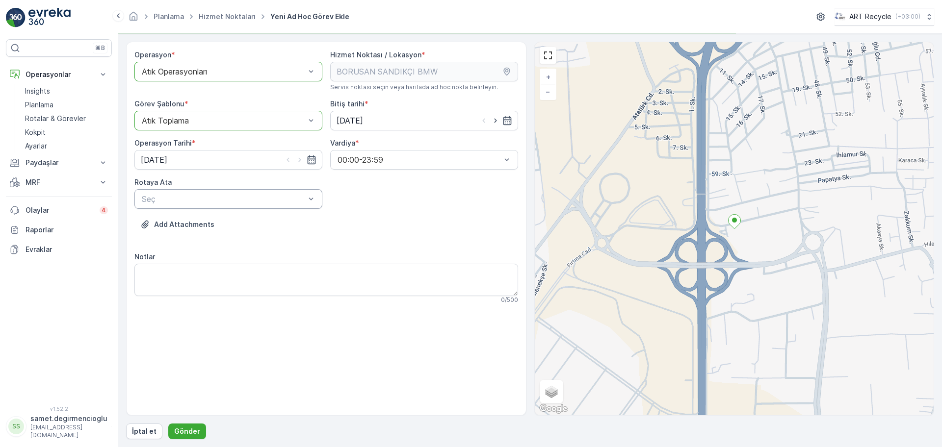
click at [183, 206] on div "Seç" at bounding box center [228, 199] width 188 height 20
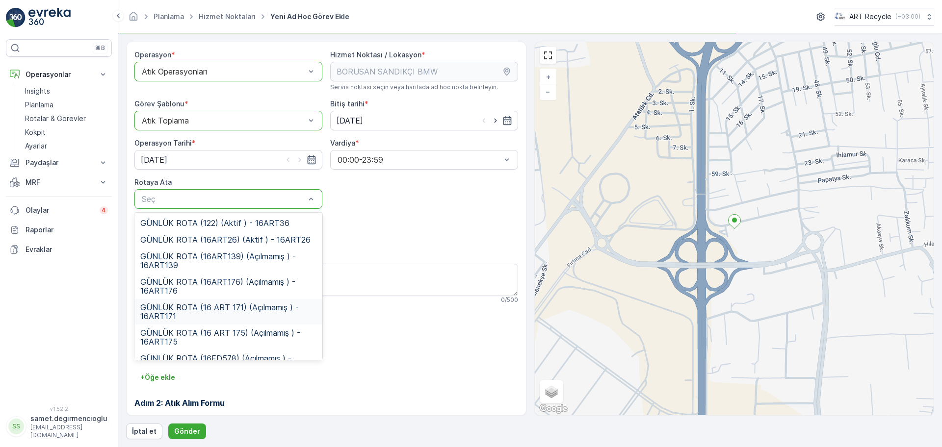
scroll to position [18, 0]
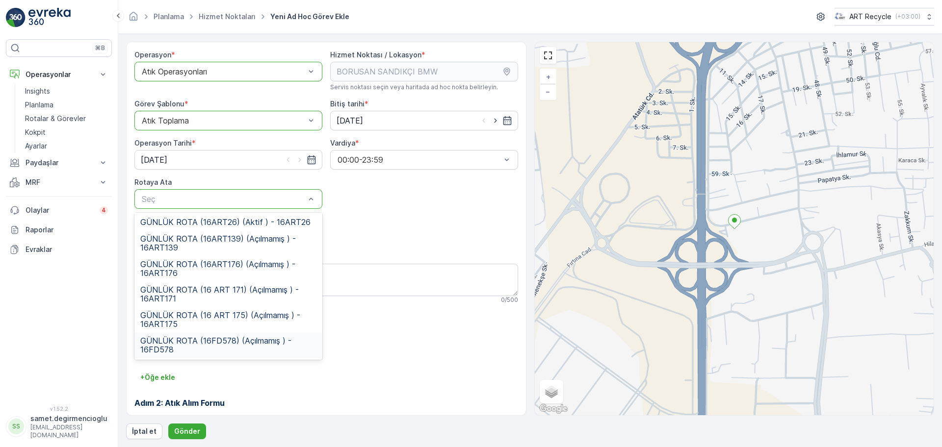
click at [227, 340] on span "GÜNLÜK ROTA (16FD578) (Açılmamış ) - 16FD578" at bounding box center [228, 345] width 176 height 18
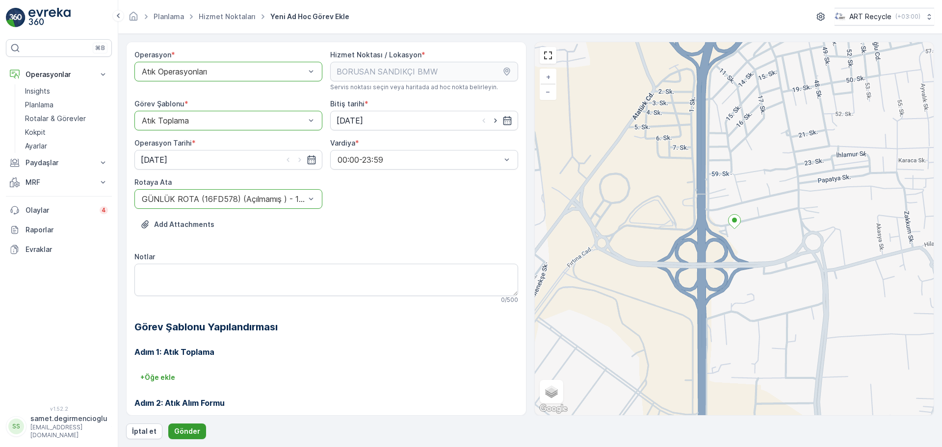
click at [194, 425] on button "Gönder" at bounding box center [187, 432] width 38 height 16
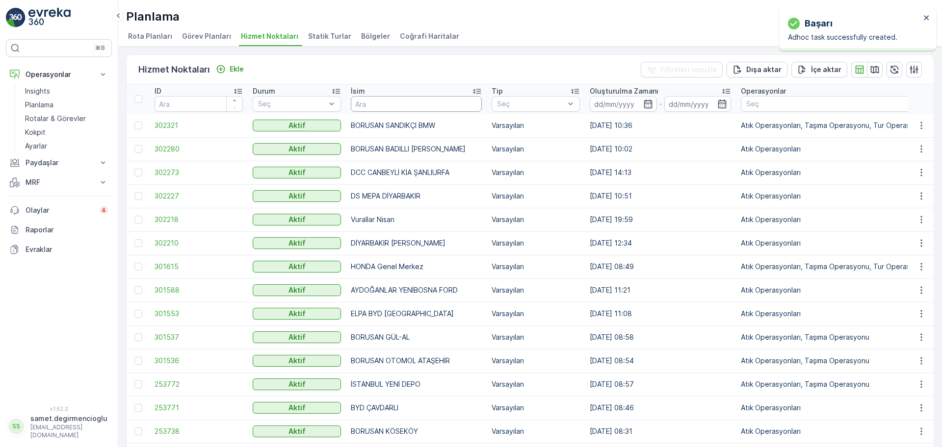
drag, startPoint x: 408, startPoint y: 108, endPoint x: 406, endPoint y: 102, distance: 6.5
click at [408, 108] on input "text" at bounding box center [416, 104] width 131 height 16
click at [380, 101] on input "text" at bounding box center [416, 104] width 131 height 16
click at [373, 104] on input "text" at bounding box center [416, 104] width 131 height 16
type input "NAZER"
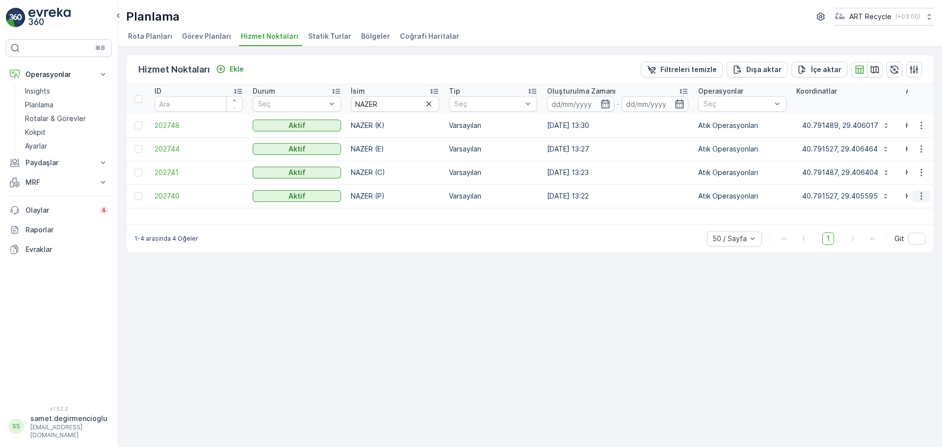
click at [925, 200] on icon "button" at bounding box center [921, 196] width 10 height 10
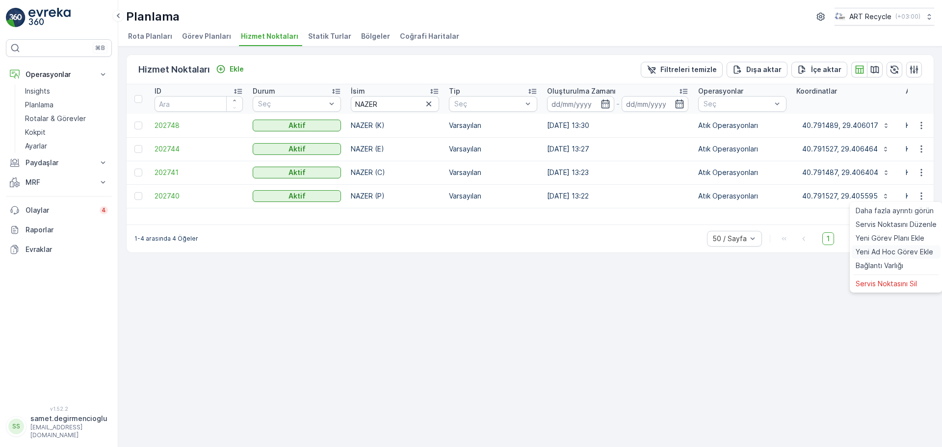
click at [883, 254] on span "Yeni Ad Hoc Görev Ekle" at bounding box center [894, 252] width 78 height 10
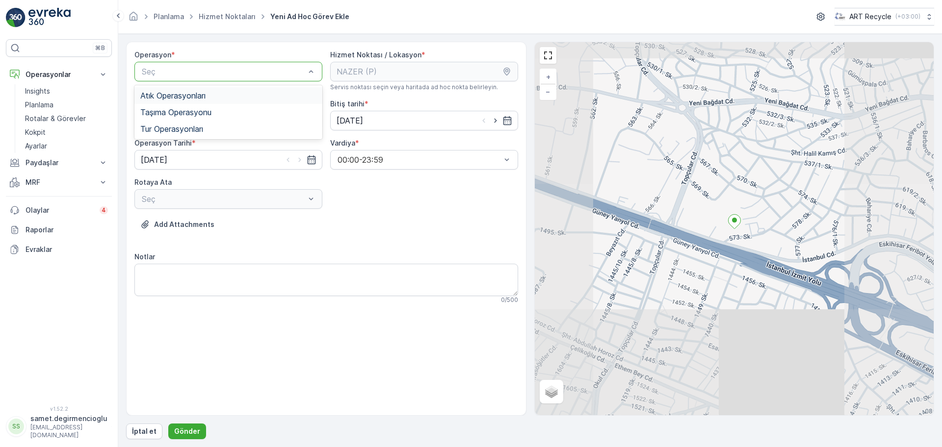
click at [241, 89] on div "Atık Operasyonları" at bounding box center [228, 95] width 188 height 17
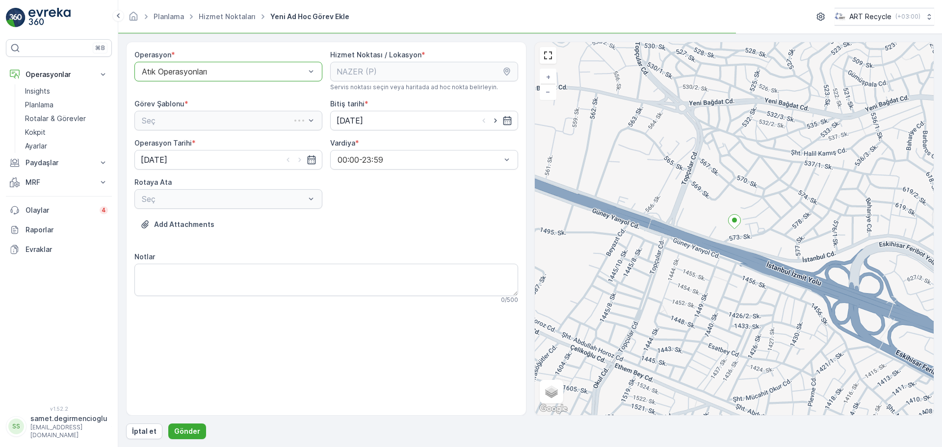
click at [219, 116] on div "Seç" at bounding box center [228, 121] width 188 height 20
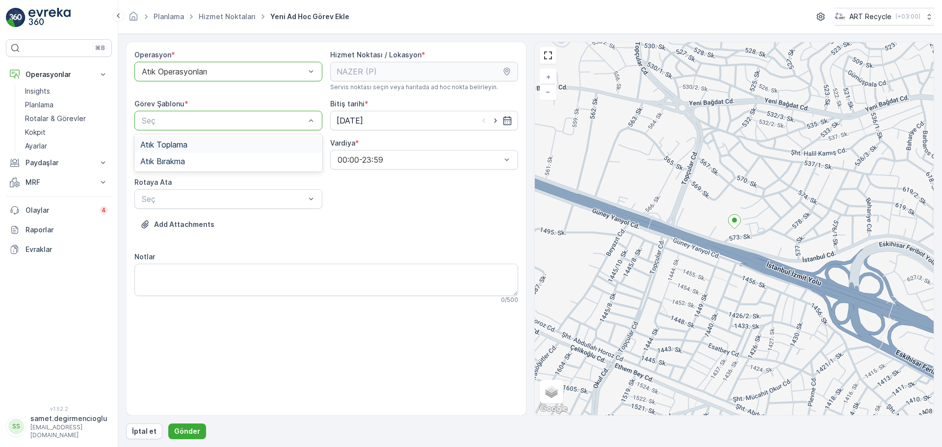
click at [205, 142] on div "Atık Toplama" at bounding box center [228, 144] width 176 height 9
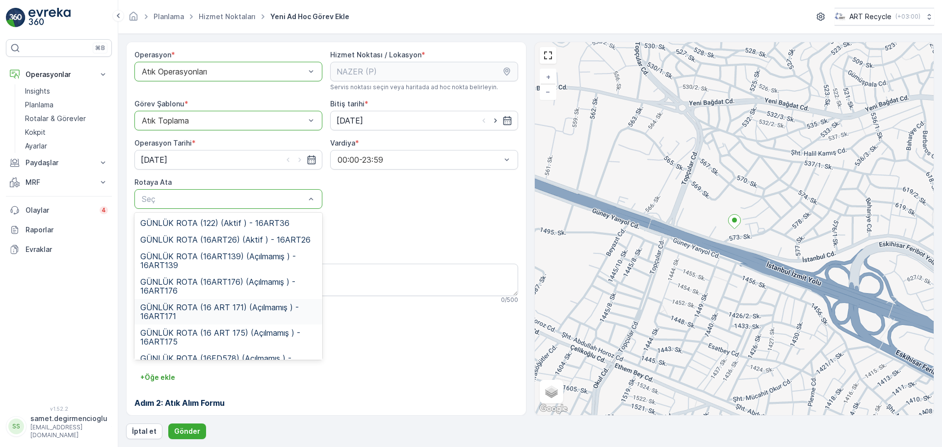
scroll to position [18, 0]
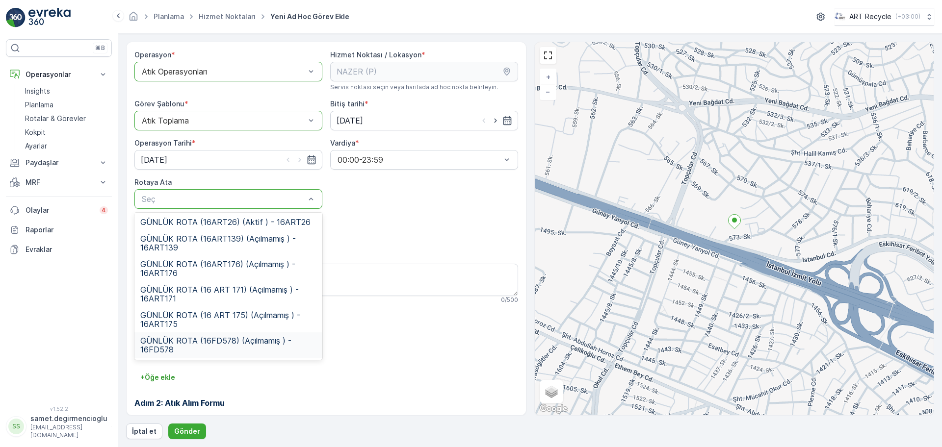
click at [233, 339] on span "GÜNLÜK ROTA (16FD578) (Açılmamış ) - 16FD578" at bounding box center [228, 345] width 176 height 18
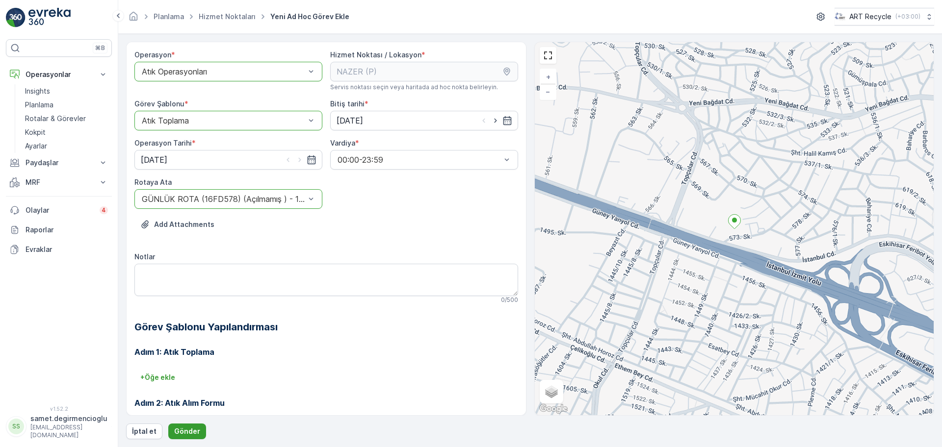
click at [187, 429] on p "Gönder" at bounding box center [187, 432] width 26 height 10
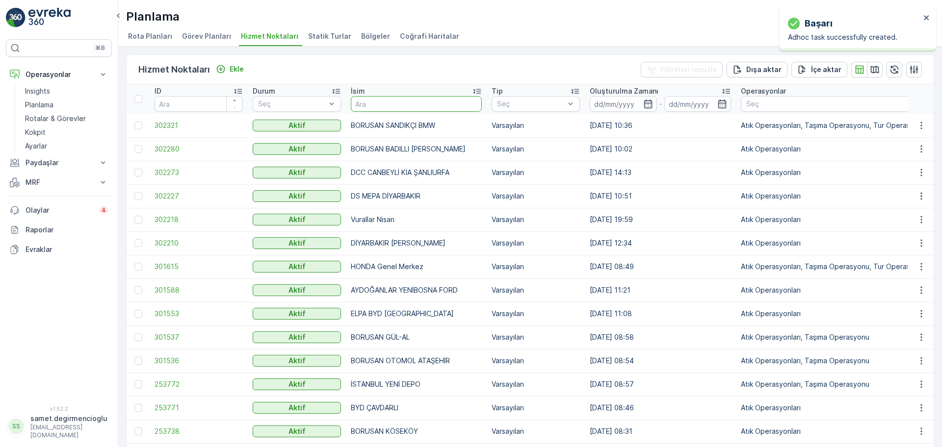
click at [425, 101] on input "text" at bounding box center [416, 104] width 131 height 16
type input "SAKAR"
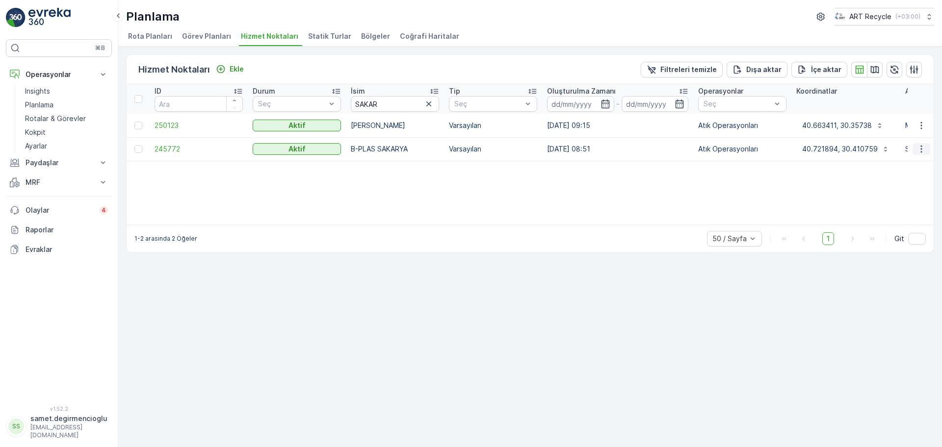
click at [925, 146] on icon "button" at bounding box center [921, 149] width 10 height 10
click at [867, 208] on span "Yeni Ad Hoc Görev Ekle" at bounding box center [894, 205] width 78 height 10
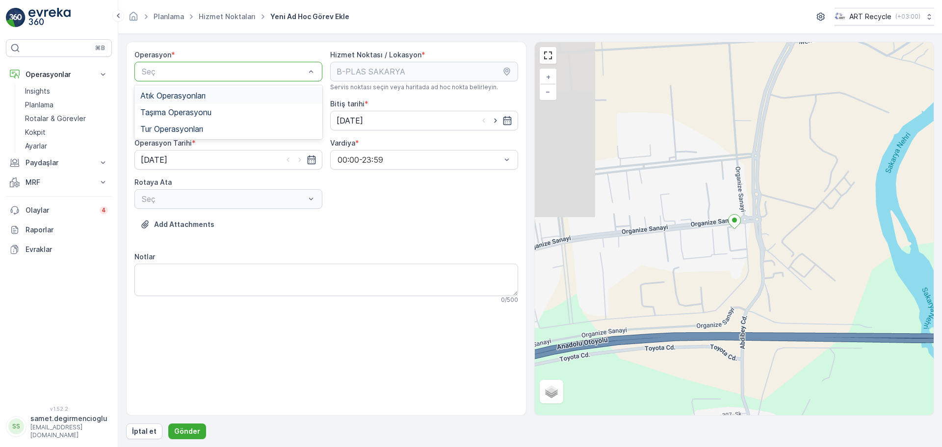
click at [213, 96] on div "Atık Operasyonları" at bounding box center [228, 95] width 176 height 9
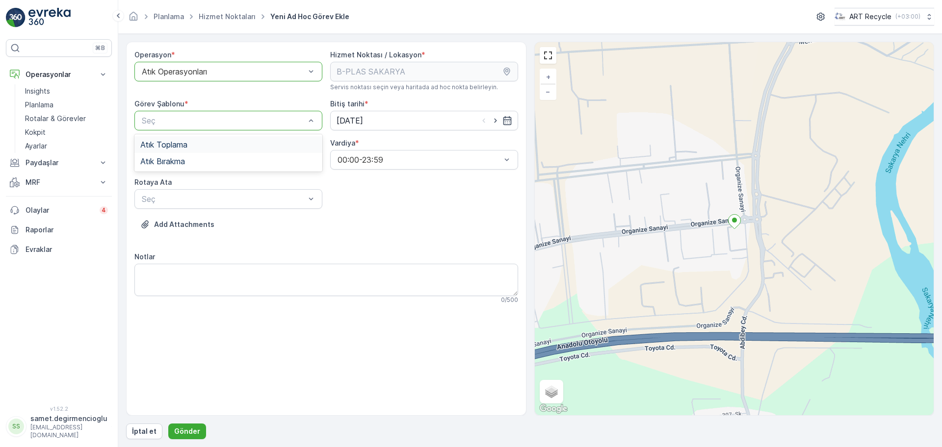
click at [189, 139] on div "Atık Toplama" at bounding box center [228, 144] width 188 height 17
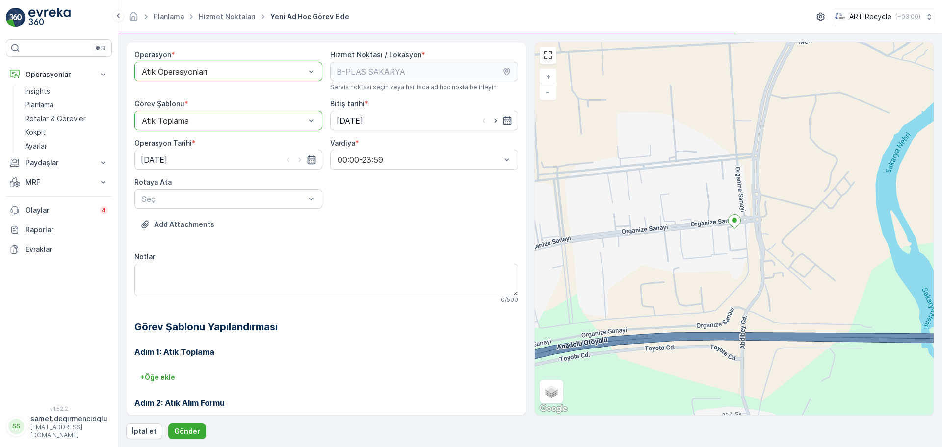
click at [195, 187] on div "Rotaya [PERSON_NAME]" at bounding box center [228, 193] width 188 height 31
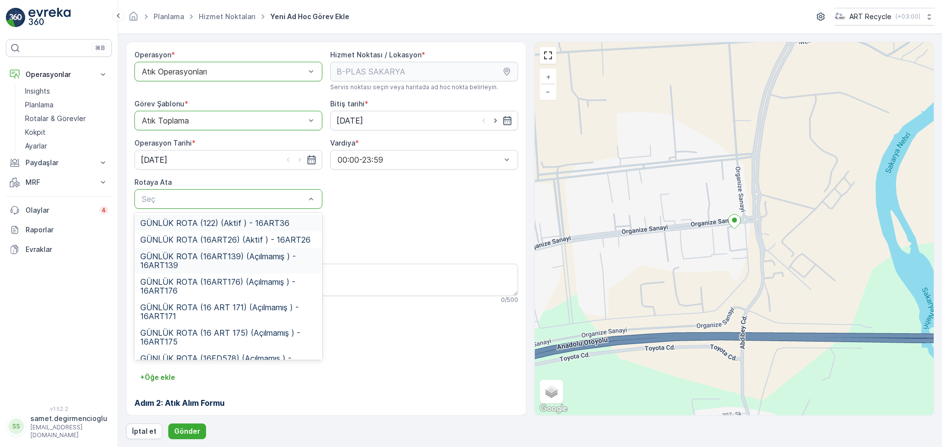
scroll to position [18, 0]
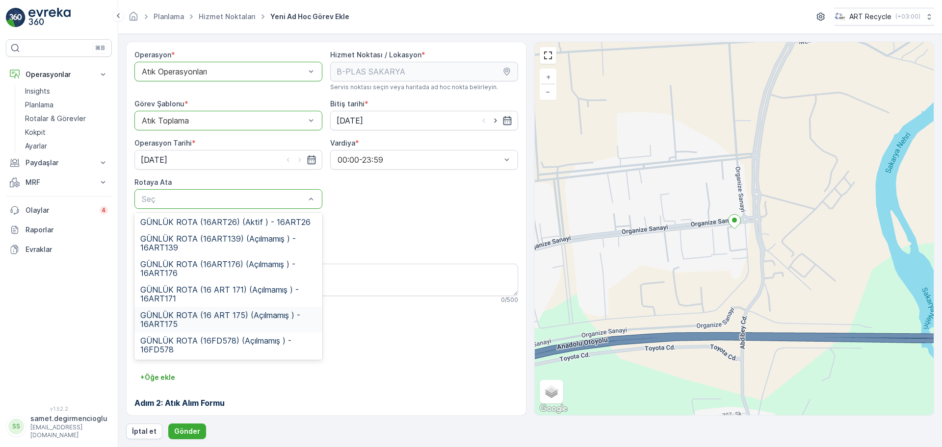
click at [239, 320] on span "GÜNLÜK ROTA (16 ART 175) (Açılmamış ) - 16ART175" at bounding box center [228, 320] width 176 height 18
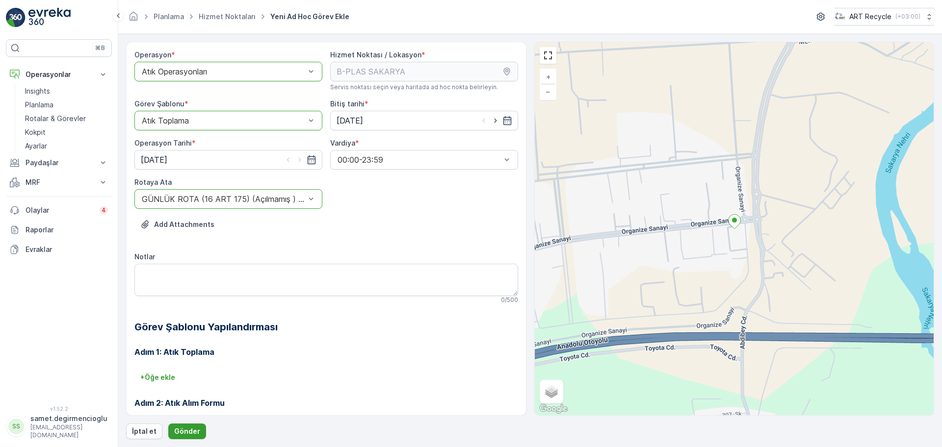
click at [188, 429] on p "Gönder" at bounding box center [187, 432] width 26 height 10
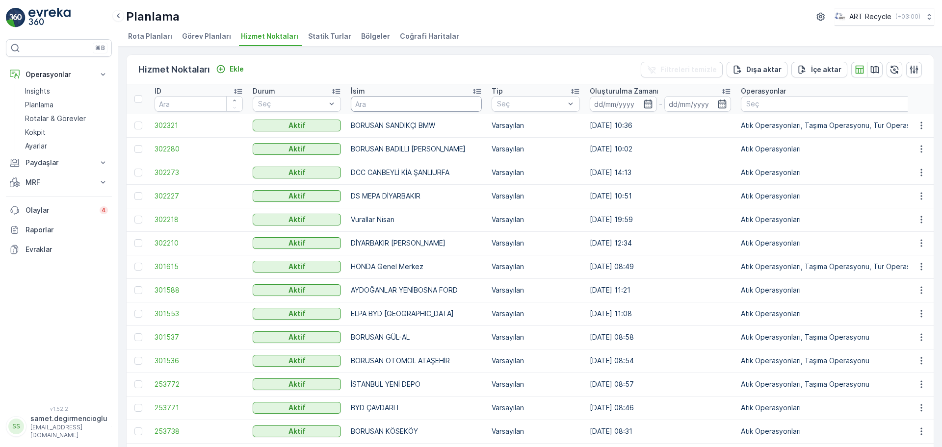
click at [390, 100] on input "text" at bounding box center [416, 104] width 131 height 16
type input "ARVEN"
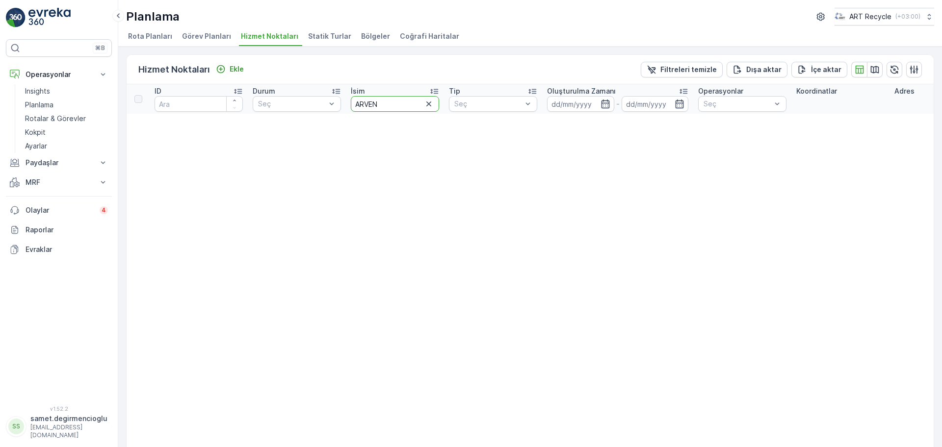
drag, startPoint x: 396, startPoint y: 102, endPoint x: 190, endPoint y: 81, distance: 206.6
type input "MEPAR"
drag, startPoint x: 303, startPoint y: 104, endPoint x: 217, endPoint y: 98, distance: 86.6
click at [274, 103] on tr "ID Durum Seç İsim MEPAR Tip Seç Oluşturulma Zamanı - Operasyonlar Seç Koordinat…" at bounding box center [933, 98] width 1612 height 29
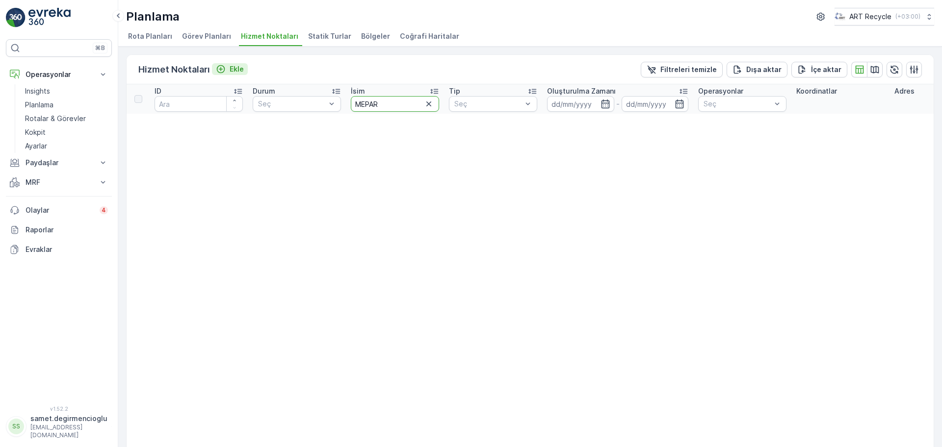
click at [227, 63] on button "Ekle" at bounding box center [230, 69] width 36 height 12
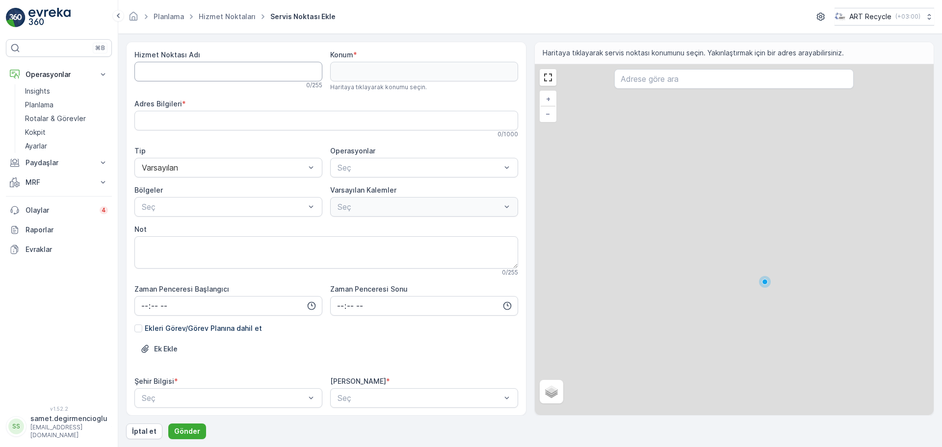
click at [270, 71] on Adı "Hizmet Noktası Adı" at bounding box center [228, 72] width 188 height 20
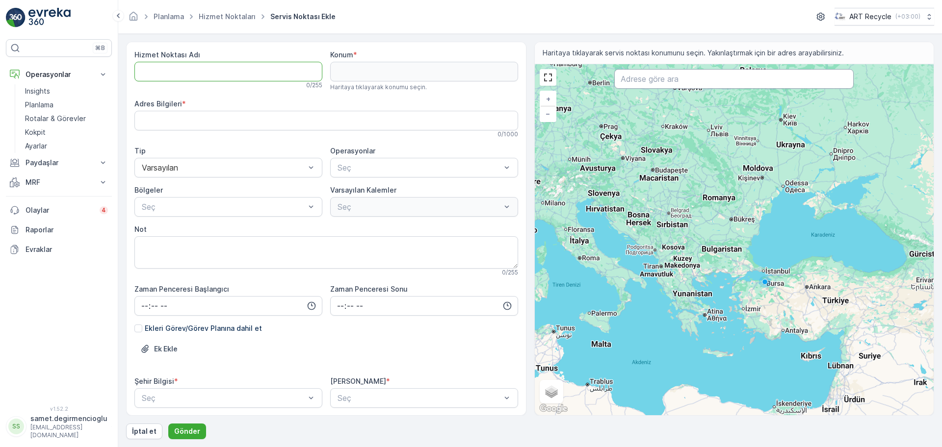
click at [738, 81] on input "text" at bounding box center [733, 79] width 239 height 20
type input "MEPAR"
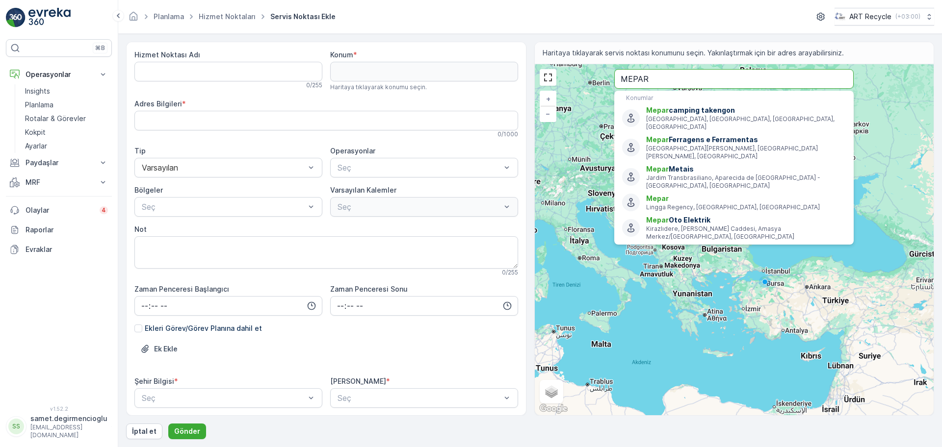
click at [738, 85] on input "MEPAR" at bounding box center [733, 79] width 239 height 20
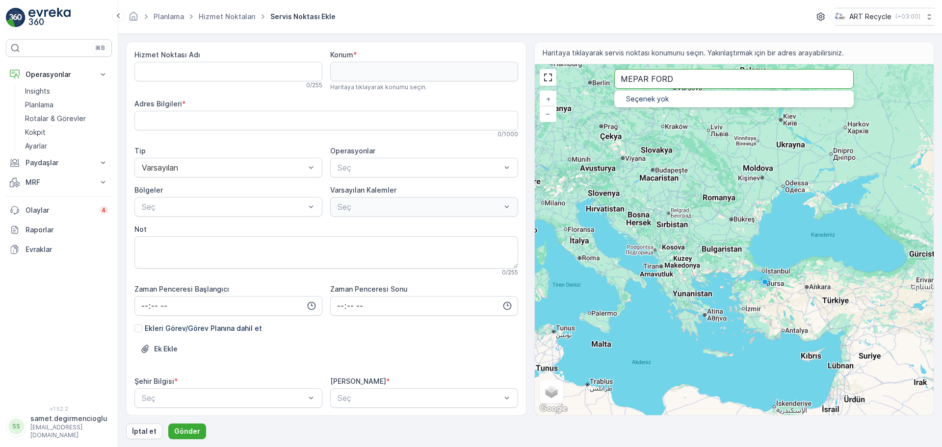
drag, startPoint x: 709, startPoint y: 78, endPoint x: 259, endPoint y: 40, distance: 451.5
click at [259, 40] on form "Hizmet Noktası Adı 0 / 255 Konum * Haritaya tıklayarak konumu seçin. Adres Bilg…" at bounding box center [530, 240] width 824 height 413
type input "M"
type input "f"
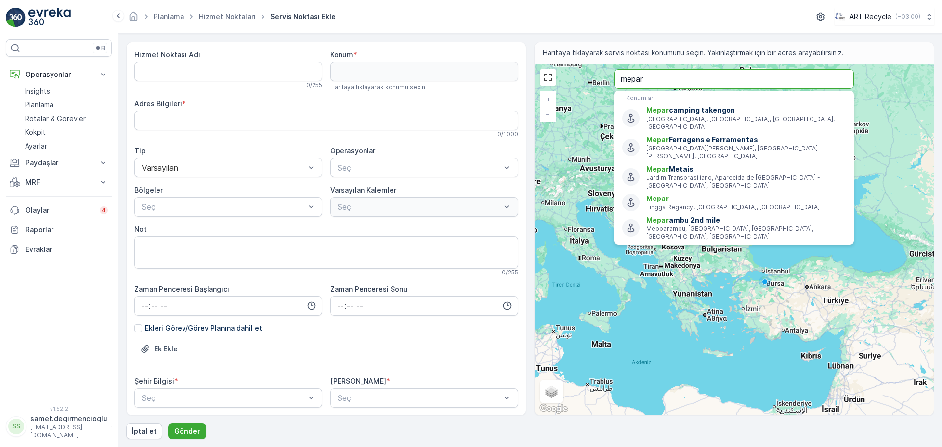
drag, startPoint x: 660, startPoint y: 83, endPoint x: 532, endPoint y: 80, distance: 127.6
click at [532, 80] on div "Hizmet Noktası Adı 0 / 255 Konum * Haritaya tıklayarak konumu seçin. Adres Bilg…" at bounding box center [530, 229] width 808 height 374
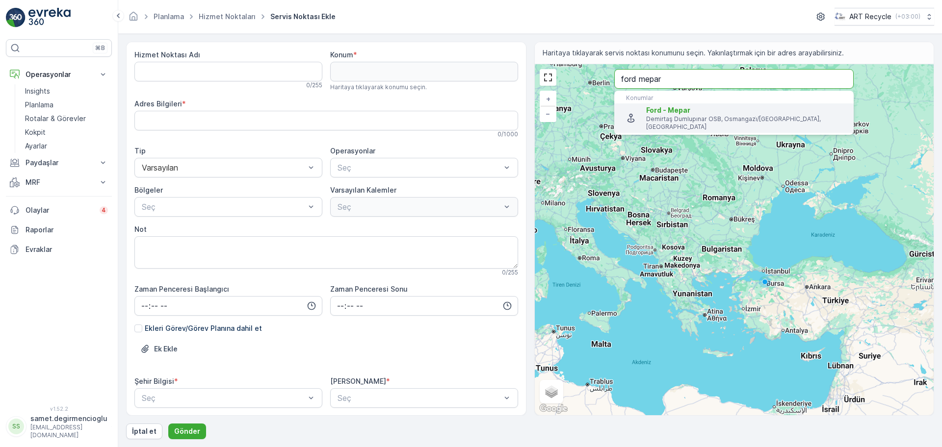
type input "ford mepar"
drag, startPoint x: 705, startPoint y: 113, endPoint x: 699, endPoint y: 115, distance: 6.5
click at [705, 114] on span "Ford - Mepar" at bounding box center [746, 110] width 200 height 10
type input "40.2630766,29.0814225"
type Bilgileri "Demirtaş Osb Açelya Sok. D:14, [PERSON_NAME], Osmangazi, [GEOGRAPHIC_DATA], [GE…"
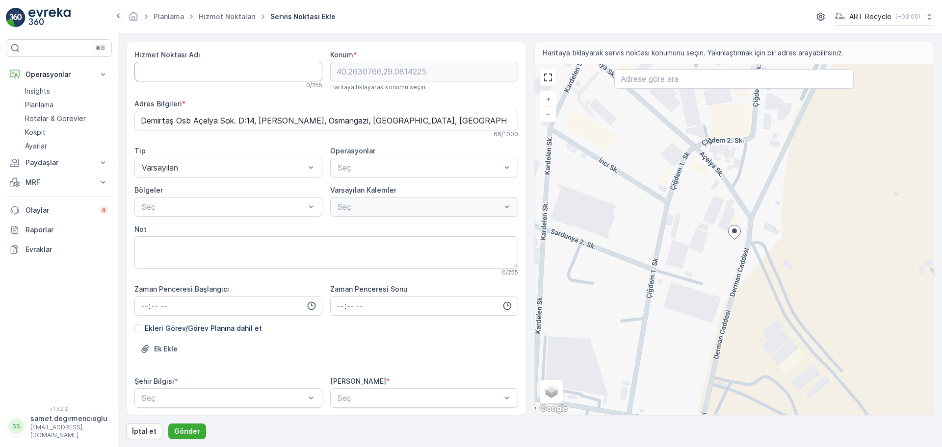
click at [206, 68] on Adı "Hizmet Noktası Adı" at bounding box center [228, 72] width 188 height 20
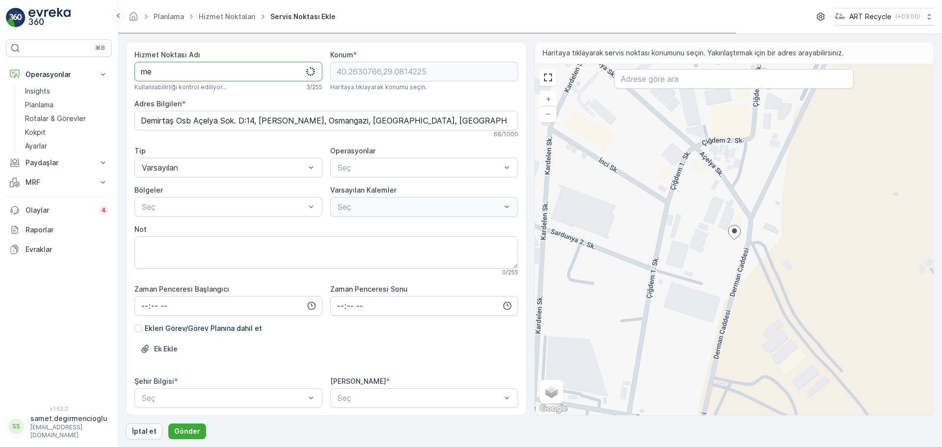
type Adı "m"
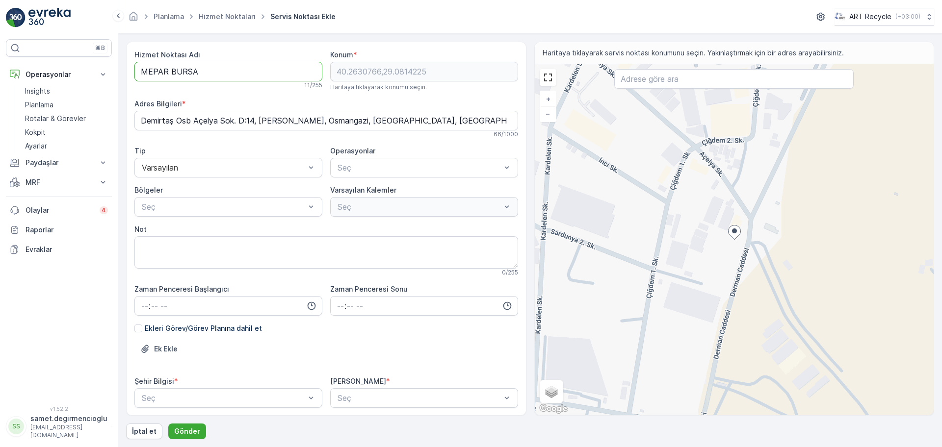
type Adı "MEPAR BURSA"
click at [207, 169] on div at bounding box center [223, 167] width 165 height 9
click at [389, 193] on div "Tümünü Seç" at bounding box center [424, 192] width 188 height 18
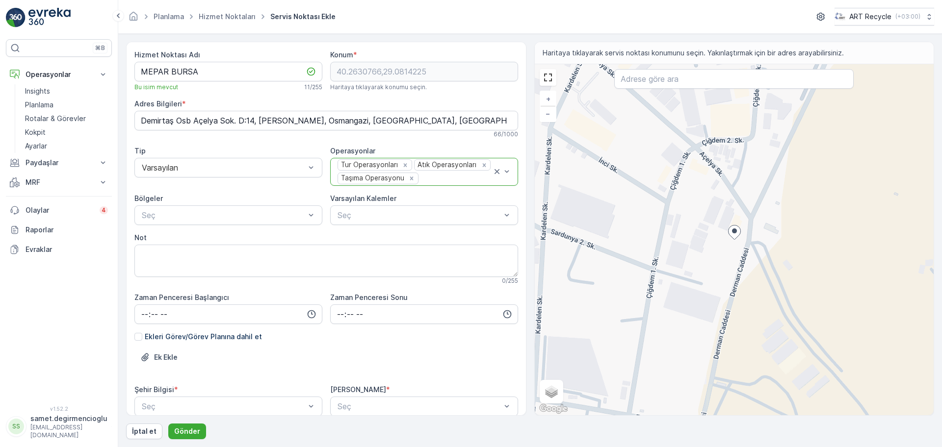
click at [289, 361] on div "Ek Ekle" at bounding box center [326, 363] width 384 height 27
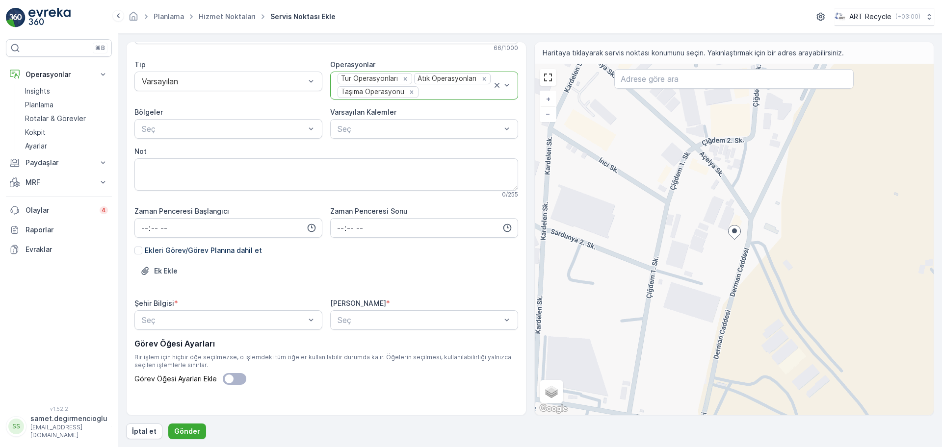
scroll to position [95, 0]
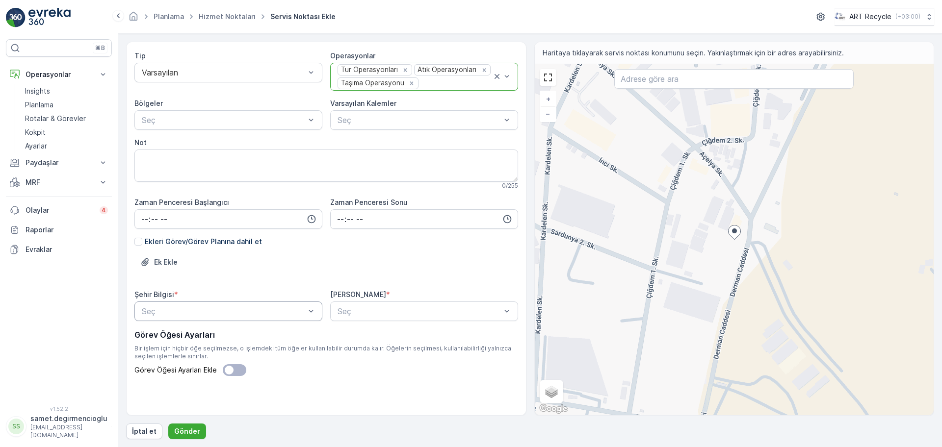
click at [222, 303] on div "Seç" at bounding box center [228, 312] width 188 height 20
type input "[GEOGRAPHIC_DATA]"
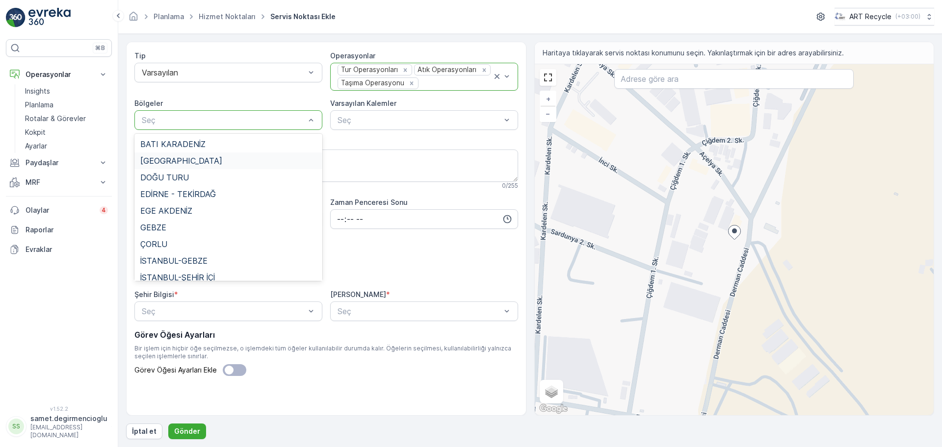
click at [165, 156] on span "[GEOGRAPHIC_DATA]" at bounding box center [181, 160] width 82 height 9
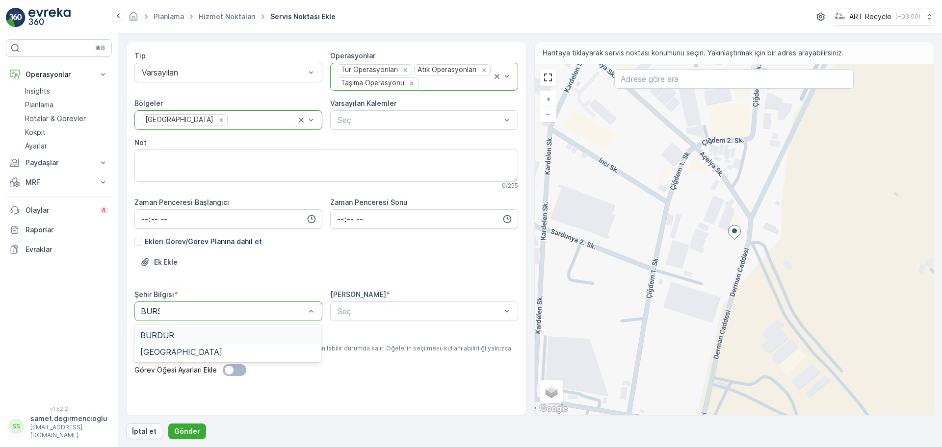
type input "[GEOGRAPHIC_DATA]"
click at [234, 340] on div "[GEOGRAPHIC_DATA]" at bounding box center [227, 335] width 186 height 17
click at [198, 429] on button "Gönder" at bounding box center [187, 432] width 38 height 16
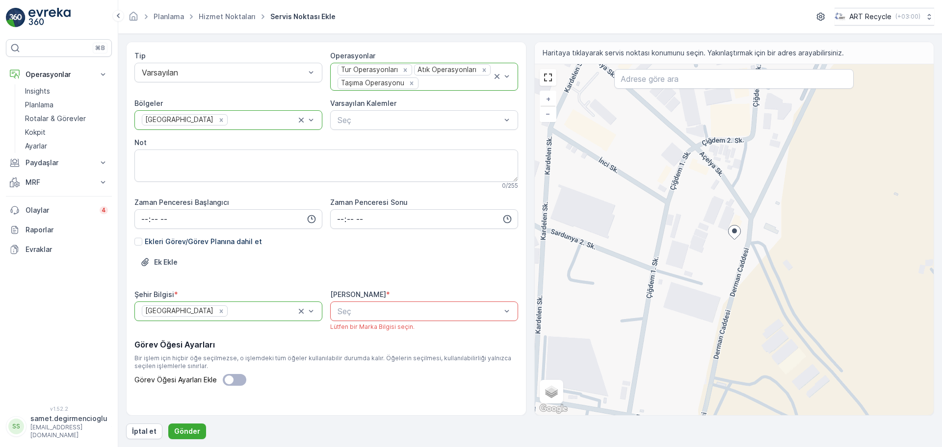
click at [369, 295] on label "[PERSON_NAME]" at bounding box center [358, 294] width 56 height 8
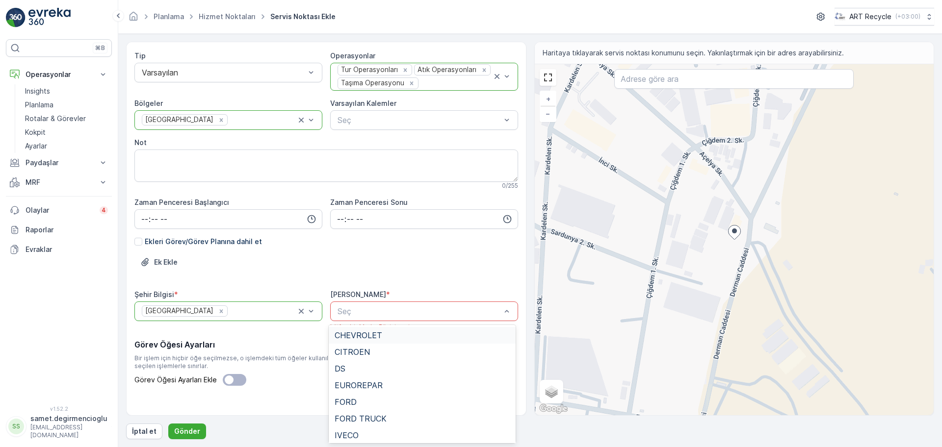
click at [369, 304] on div "Seç" at bounding box center [424, 312] width 188 height 20
type input "FORD"
click at [344, 337] on span "FORD" at bounding box center [346, 335] width 22 height 9
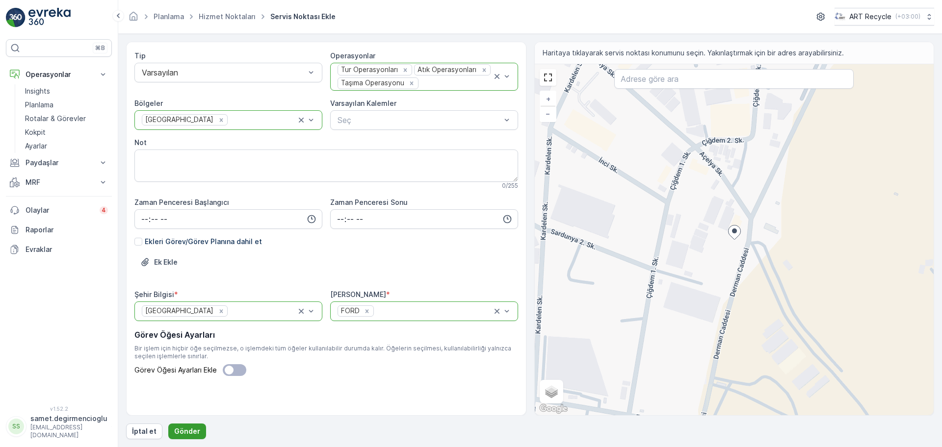
click at [186, 431] on p "Gönder" at bounding box center [187, 432] width 26 height 10
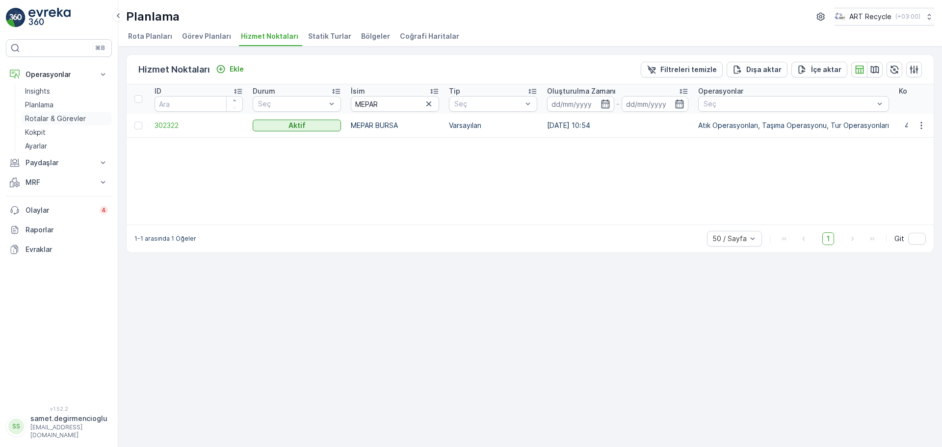
click at [55, 122] on p "Rotalar & Görevler" at bounding box center [55, 119] width 61 height 10
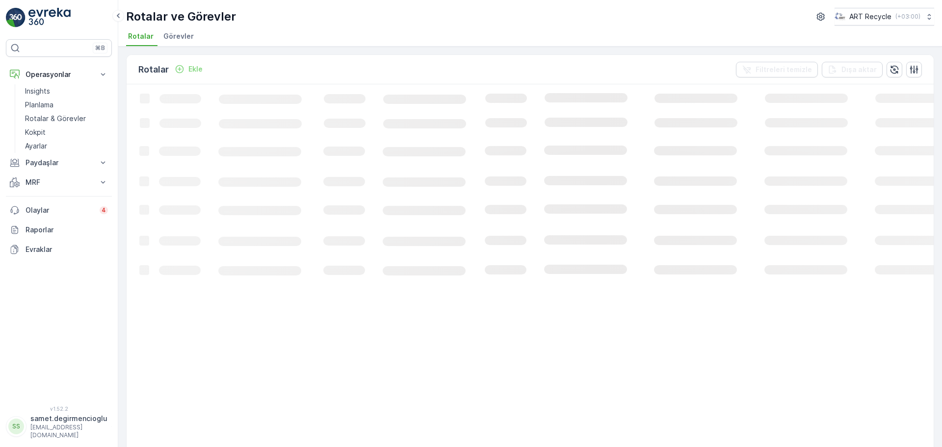
click at [184, 39] on span "Görevler" at bounding box center [178, 36] width 30 height 10
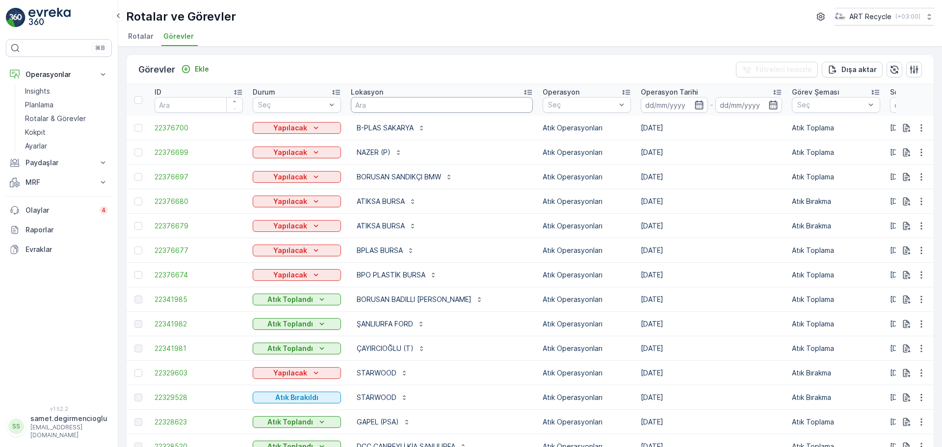
click at [374, 104] on input "text" at bounding box center [442, 105] width 182 height 16
type input "S"
type input "B"
click at [66, 102] on link "Planlama" at bounding box center [66, 105] width 91 height 14
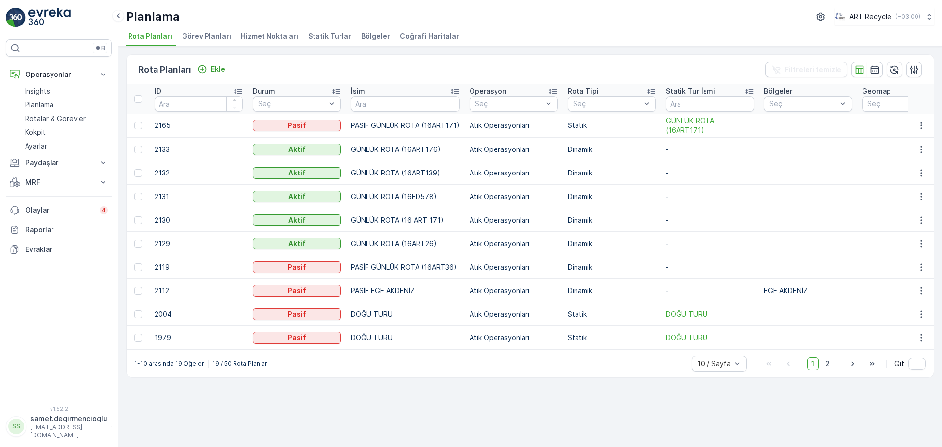
click at [253, 36] on span "Hizmet Noktaları" at bounding box center [269, 36] width 57 height 10
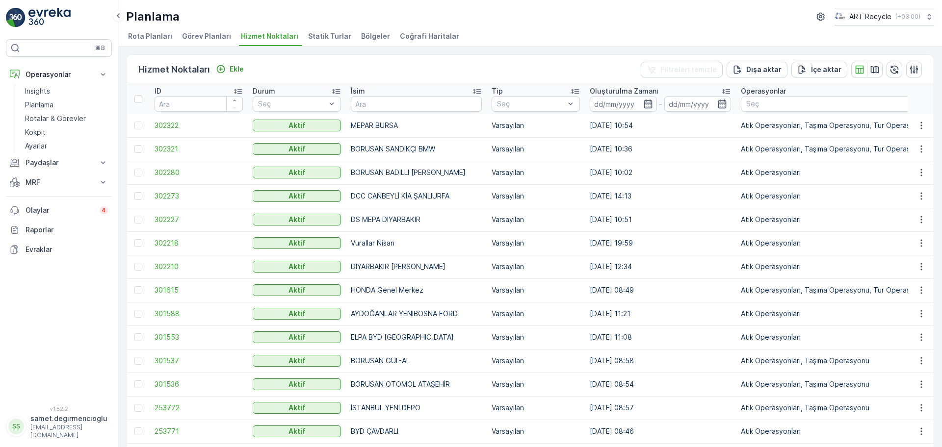
click at [396, 94] on div "İsim" at bounding box center [416, 91] width 131 height 10
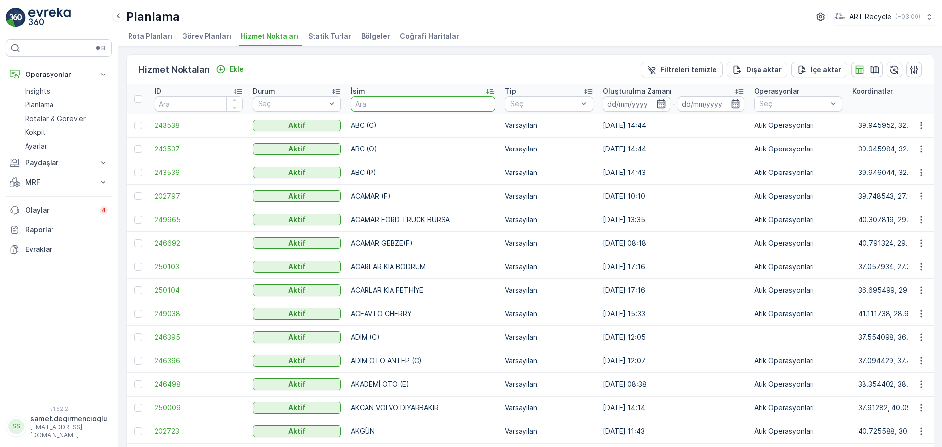
click at [392, 101] on input "text" at bounding box center [423, 104] width 144 height 16
type input "BARAKFAKİ"
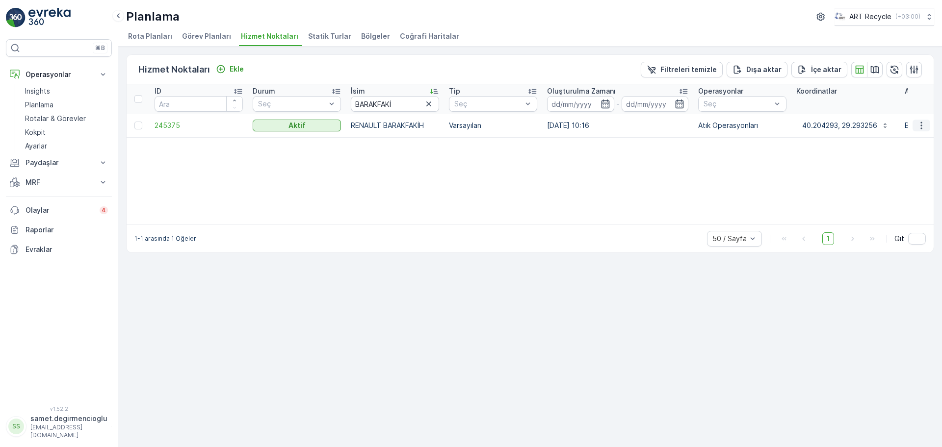
click at [921, 125] on icon "button" at bounding box center [920, 125] width 1 height 7
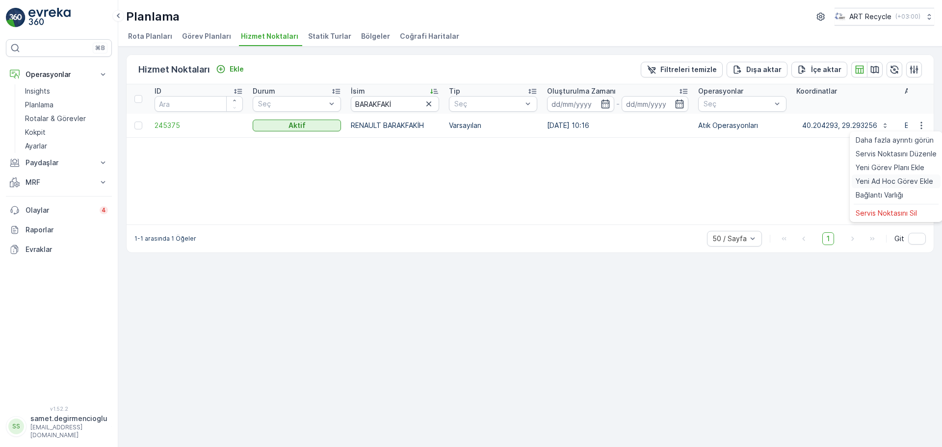
click at [896, 182] on span "Yeni Ad Hoc Görev Ekle" at bounding box center [894, 182] width 78 height 10
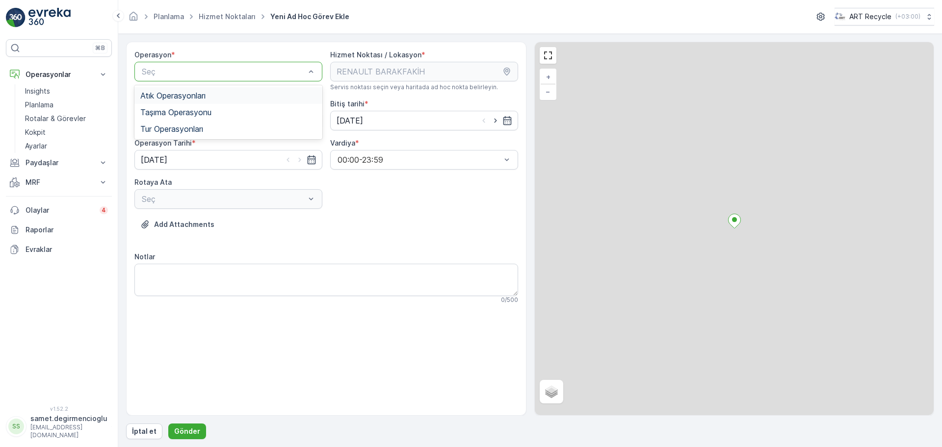
click at [175, 97] on span "Atık Operasyonları" at bounding box center [172, 95] width 65 height 9
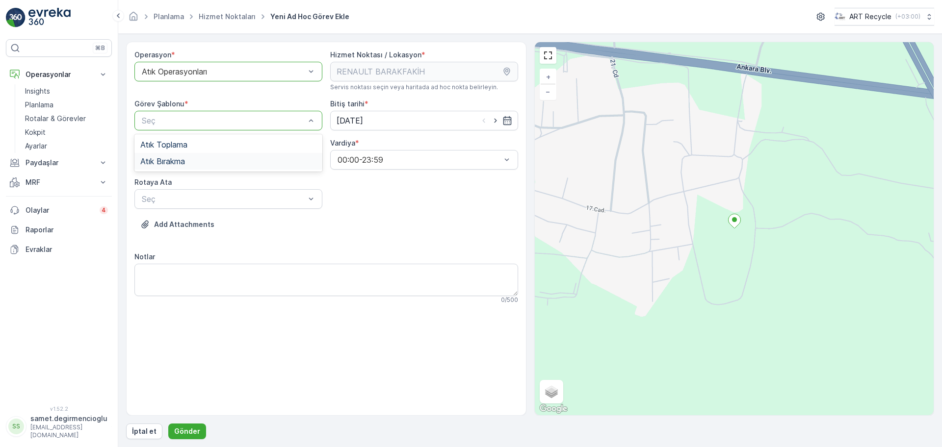
click at [175, 157] on span "Atık Bırakma" at bounding box center [162, 161] width 45 height 9
